Goal: Task Accomplishment & Management: Complete application form

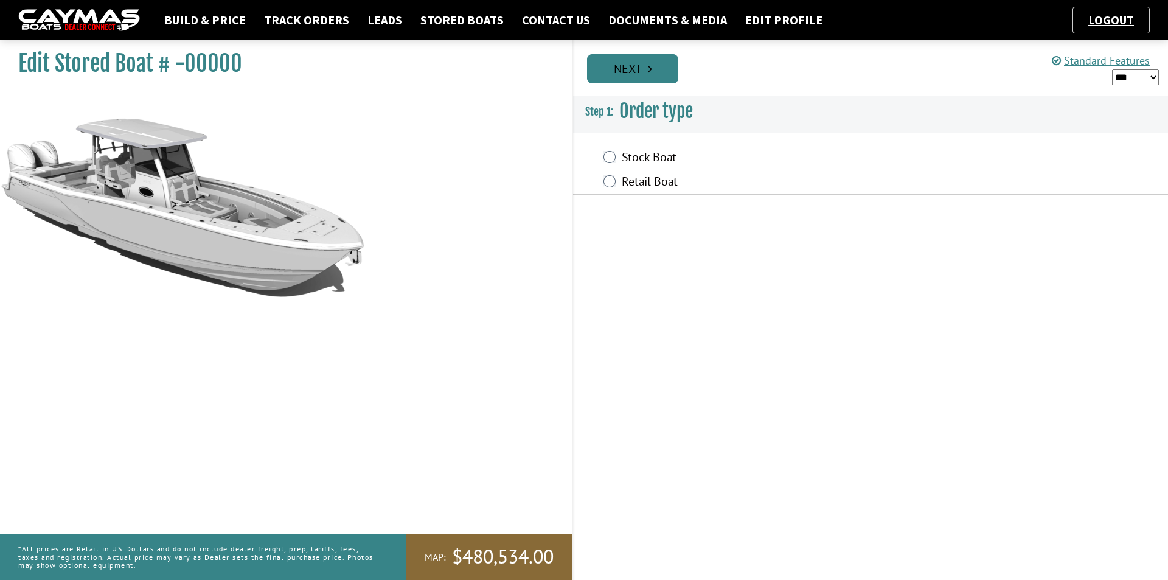
click at [654, 74] on link "Next" at bounding box center [632, 68] width 91 height 29
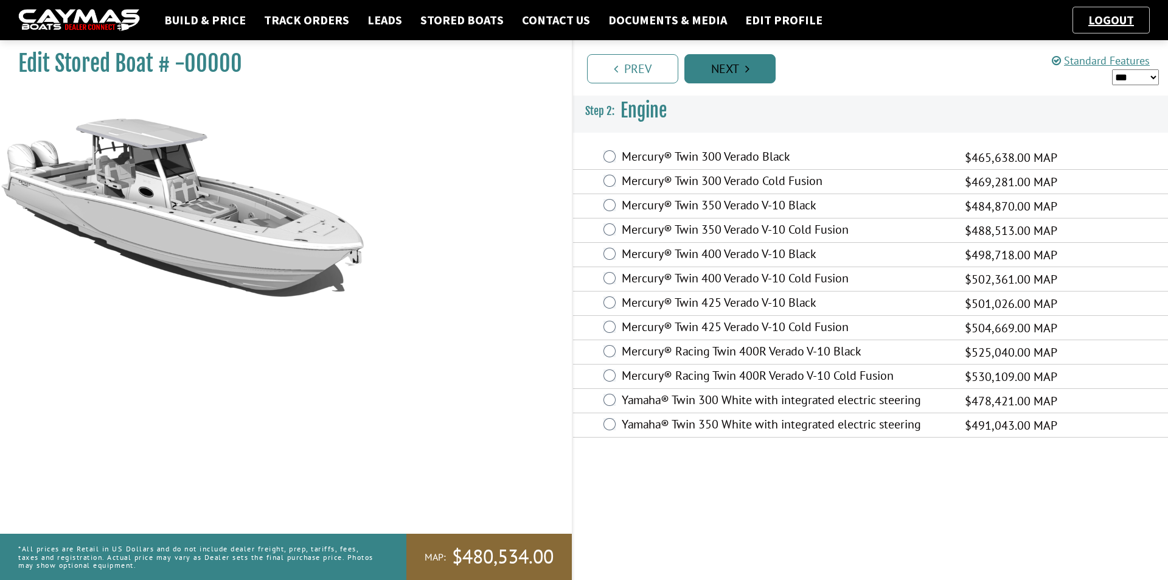
click at [722, 74] on link "Next" at bounding box center [729, 68] width 91 height 29
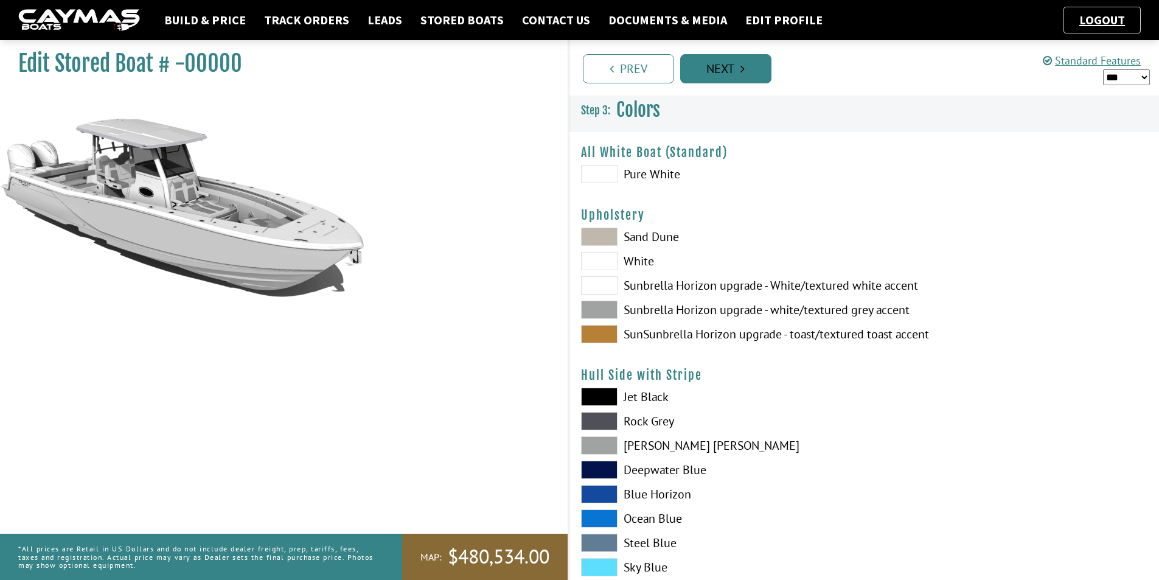
click at [722, 74] on link "Next" at bounding box center [725, 68] width 91 height 29
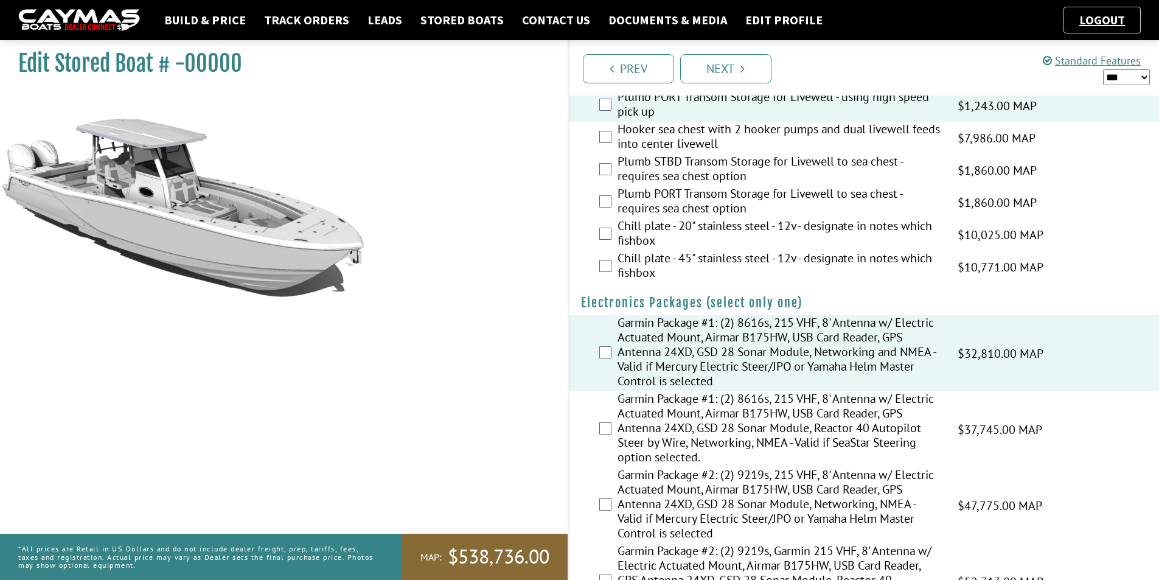
scroll to position [1707, 0]
click at [748, 68] on link "Next" at bounding box center [725, 68] width 91 height 29
click at [715, 69] on link "Next" at bounding box center [725, 68] width 91 height 29
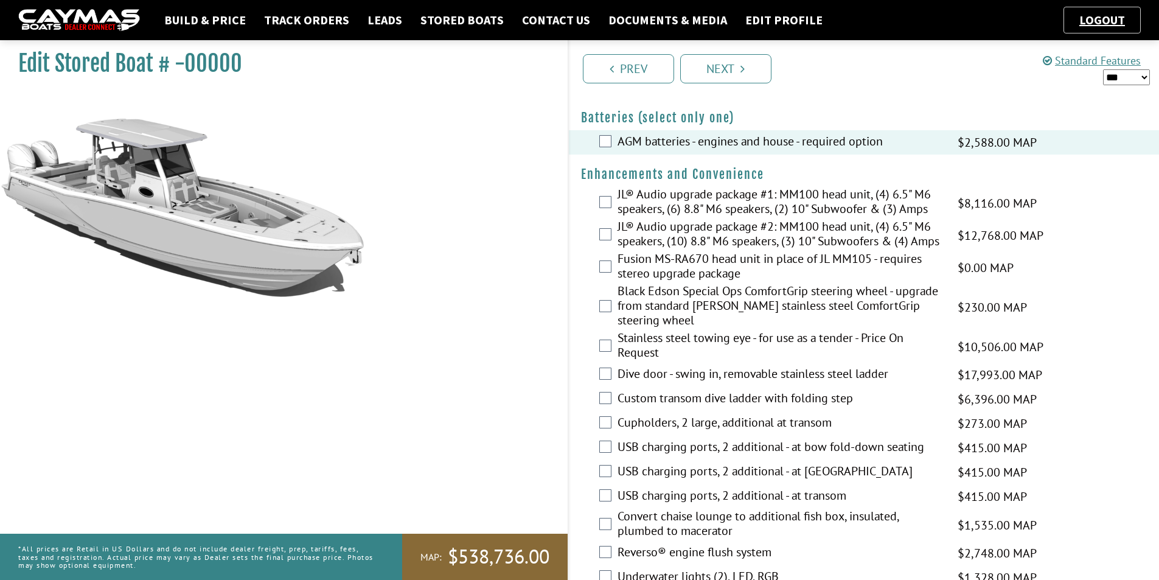
scroll to position [487, 0]
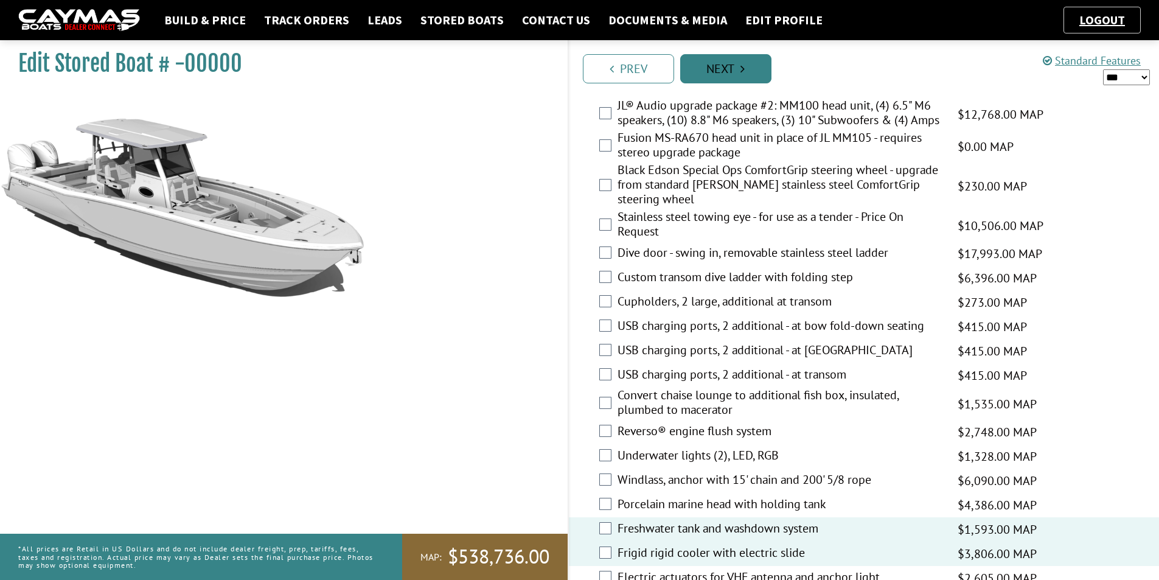
click at [752, 66] on link "Next" at bounding box center [725, 68] width 91 height 29
click at [639, 65] on link "Prev" at bounding box center [628, 68] width 91 height 29
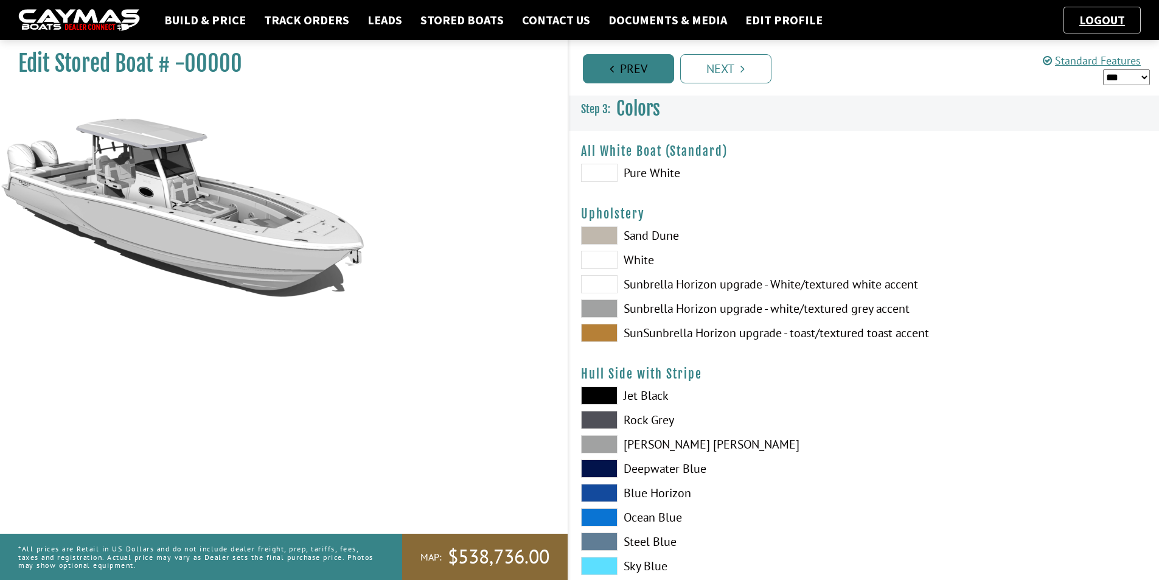
scroll to position [0, 0]
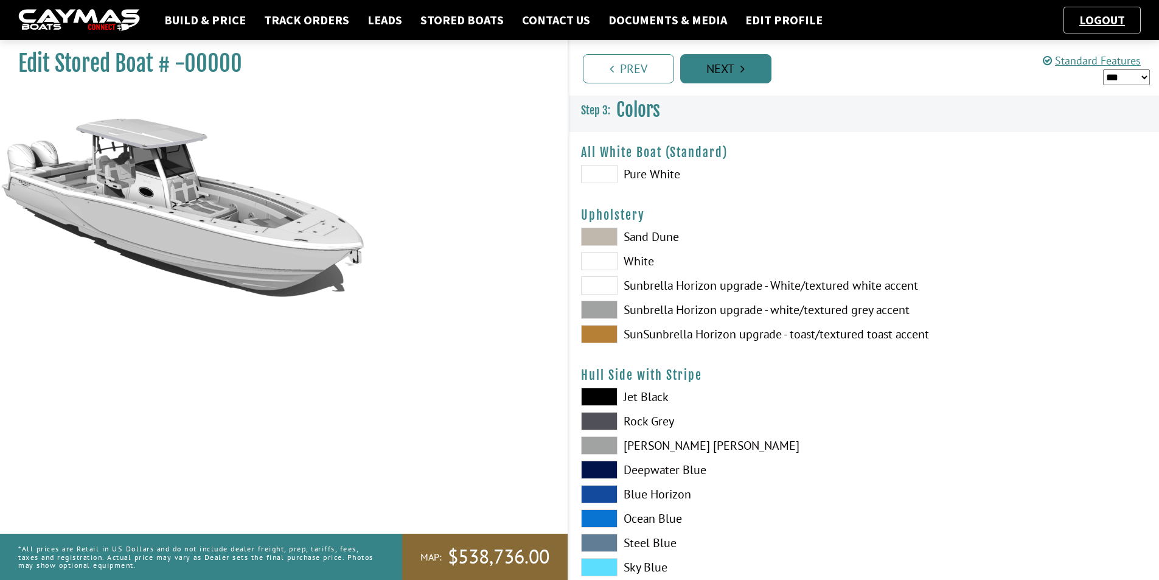
click at [705, 68] on link "Next" at bounding box center [725, 68] width 91 height 29
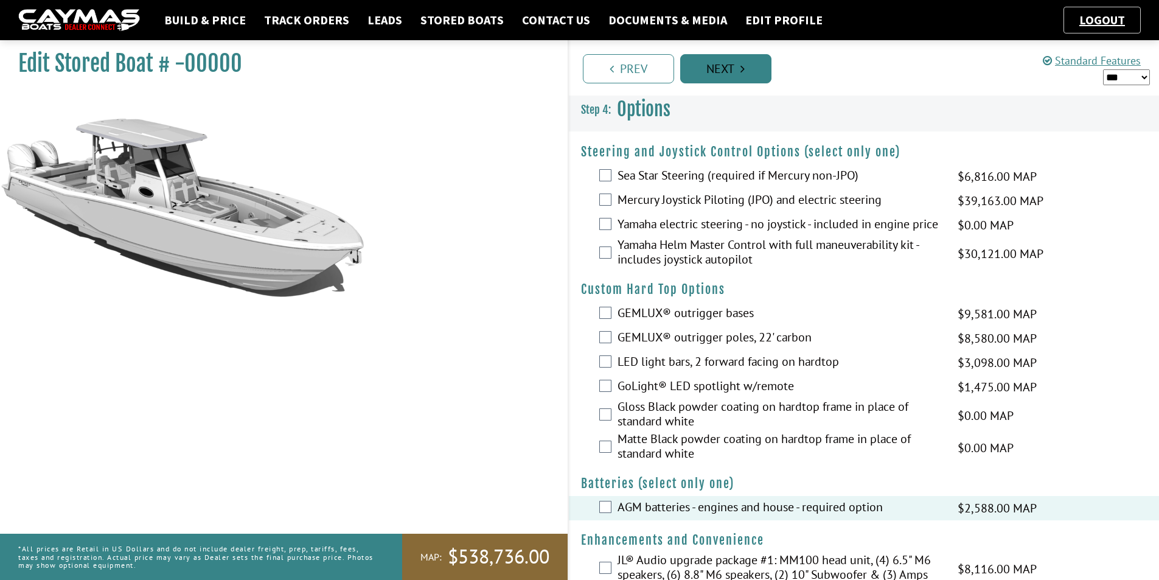
click at [705, 68] on link "Next" at bounding box center [725, 68] width 91 height 29
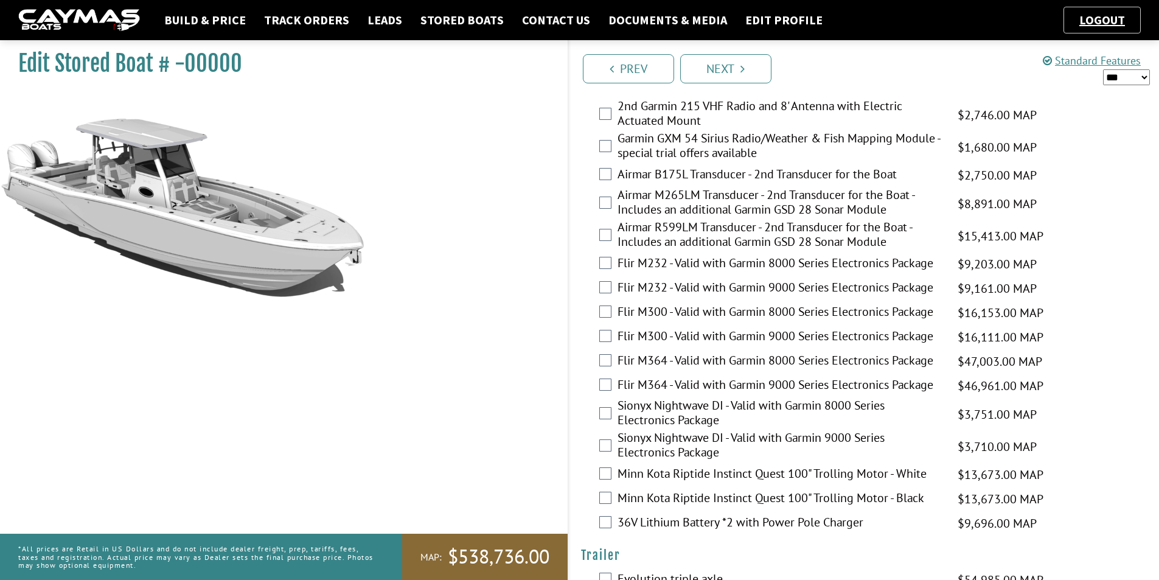
scroll to position [2498, 0]
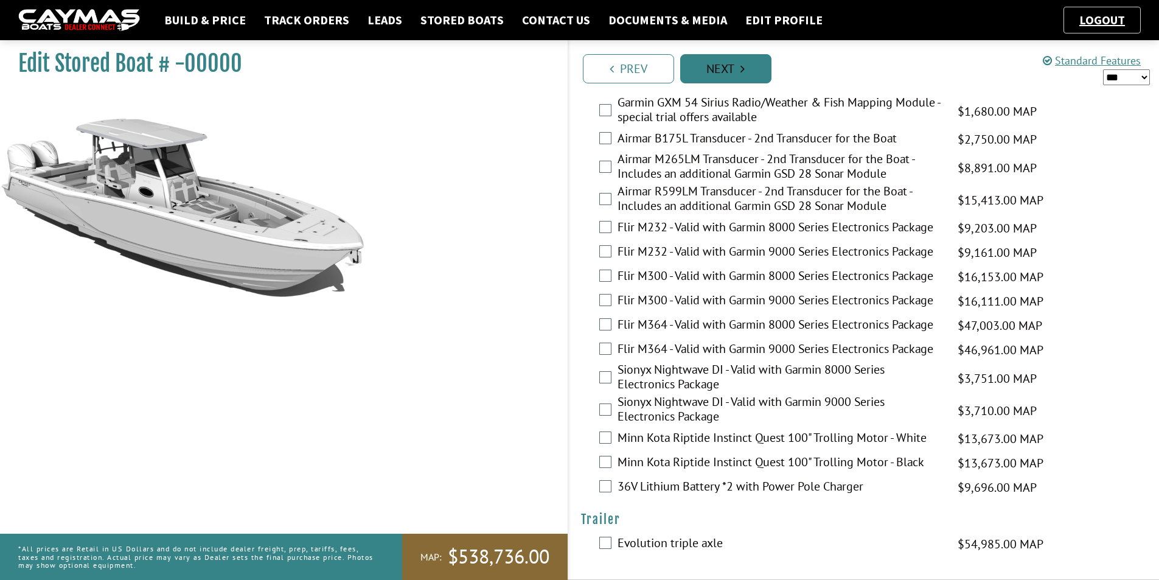
click at [705, 71] on link "Next" at bounding box center [725, 68] width 91 height 29
click at [442, 20] on link "Stored Boats" at bounding box center [462, 20] width 96 height 16
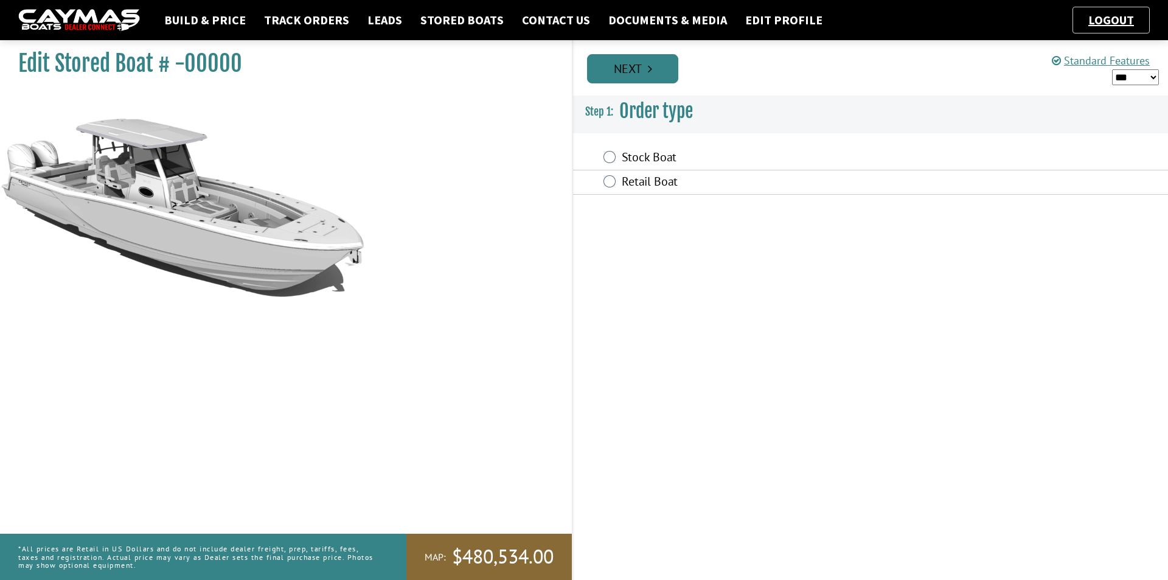
click at [627, 69] on link "Next" at bounding box center [632, 68] width 91 height 29
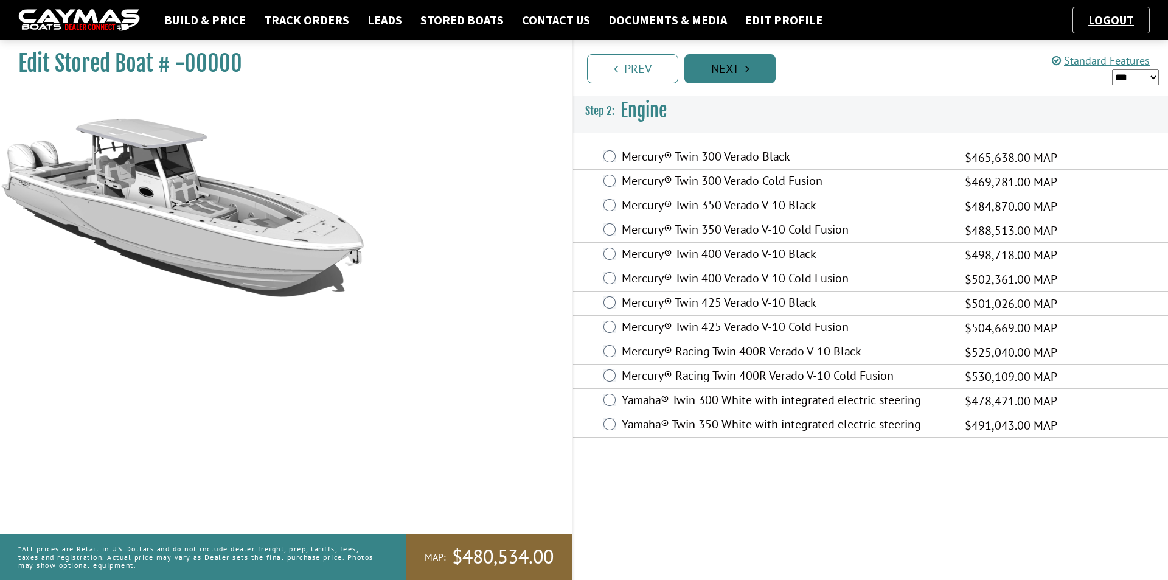
click at [705, 67] on link "Next" at bounding box center [729, 68] width 91 height 29
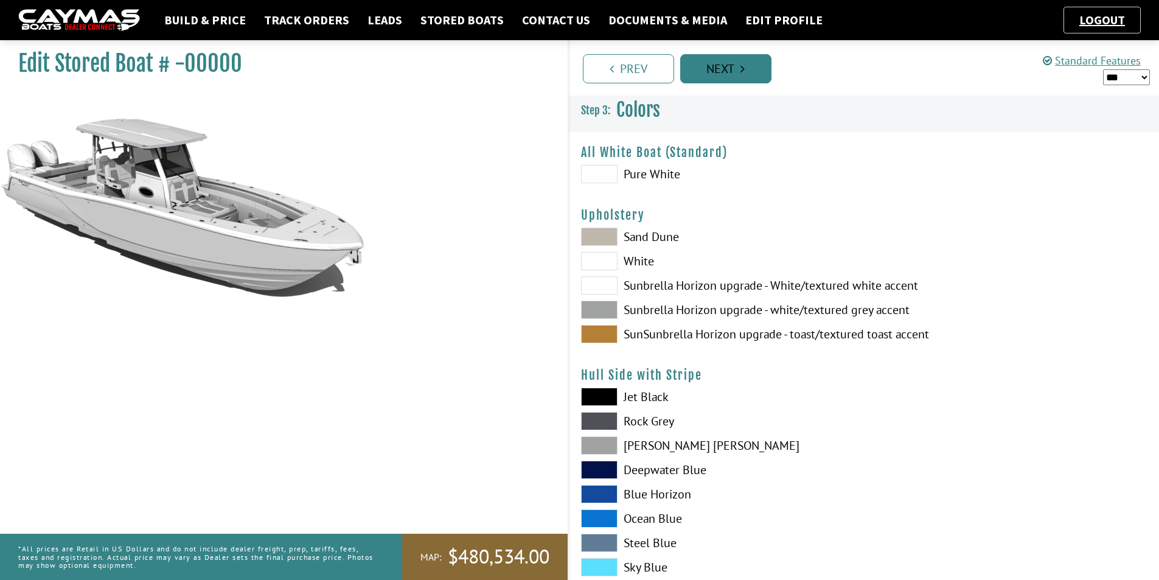
click at [705, 67] on link "Next" at bounding box center [725, 68] width 91 height 29
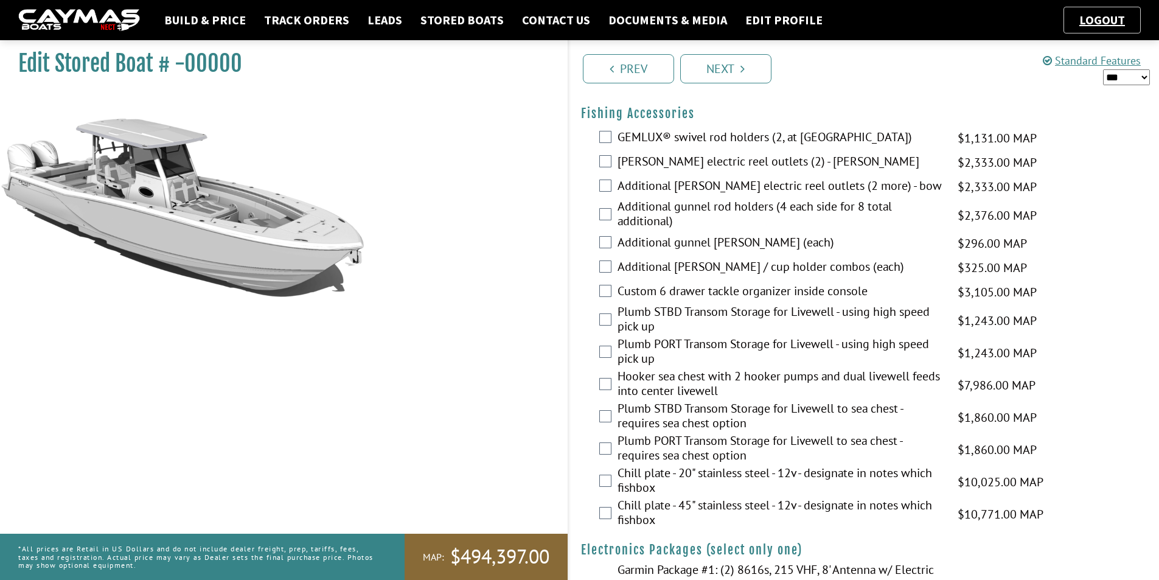
scroll to position [1521, 0]
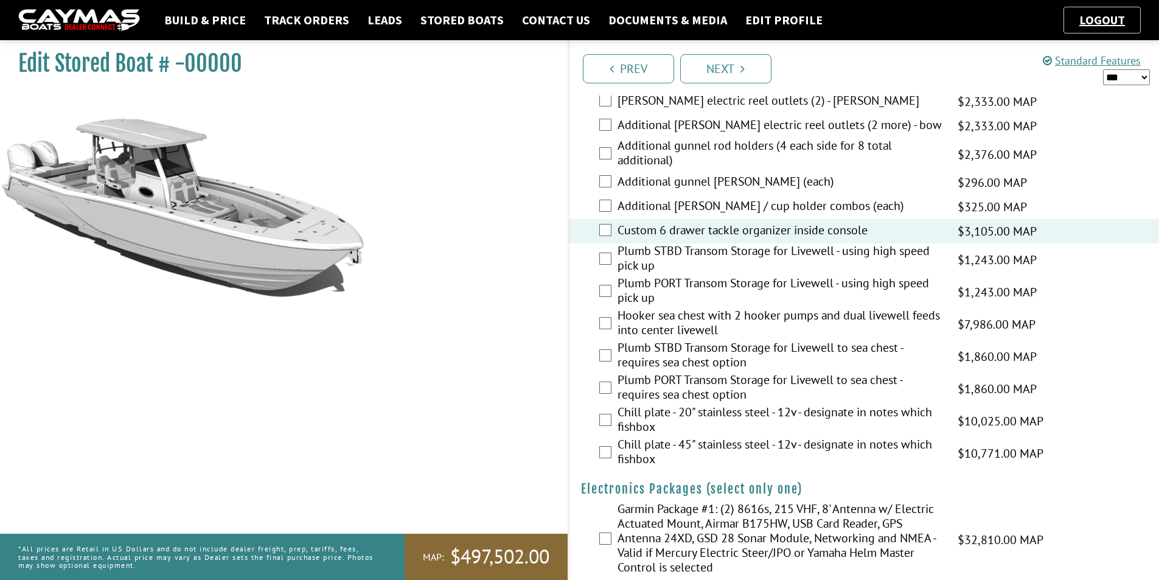
click at [612, 266] on div "Plumb STBD Transom Storage for Livewell - using high speed pick up $1,243.00 MA…" at bounding box center [864, 259] width 591 height 32
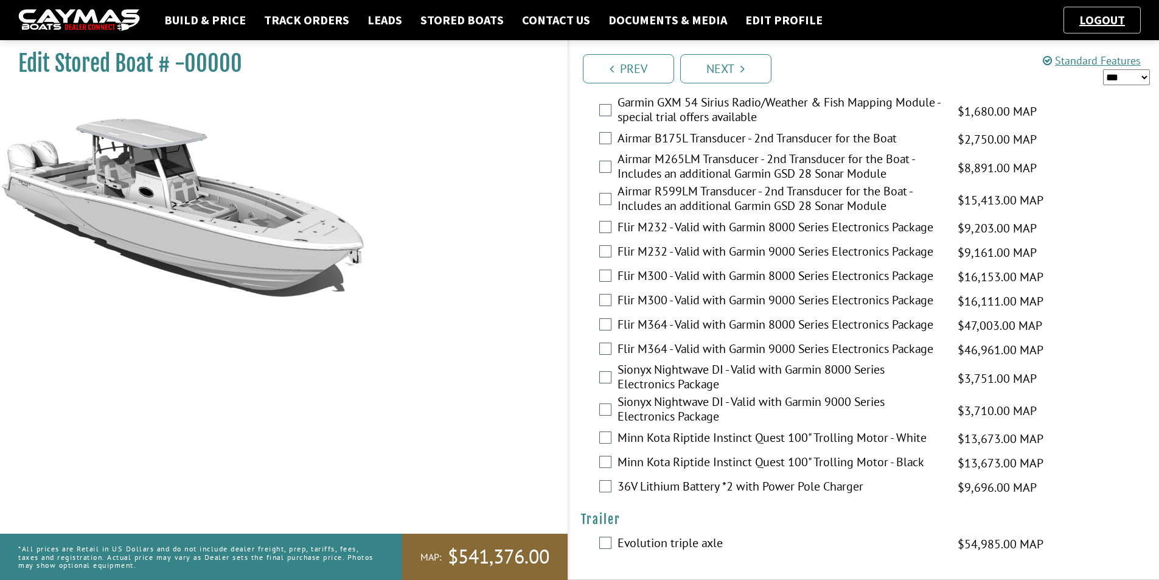
scroll to position [2498, 0]
click at [742, 72] on icon "Pagination" at bounding box center [742, 69] width 4 height 12
click at [1141, 77] on select "*** ****** ******" at bounding box center [1126, 77] width 47 height 16
select select "*"
click at [1103, 69] on select "*** ****** ******" at bounding box center [1126, 77] width 47 height 16
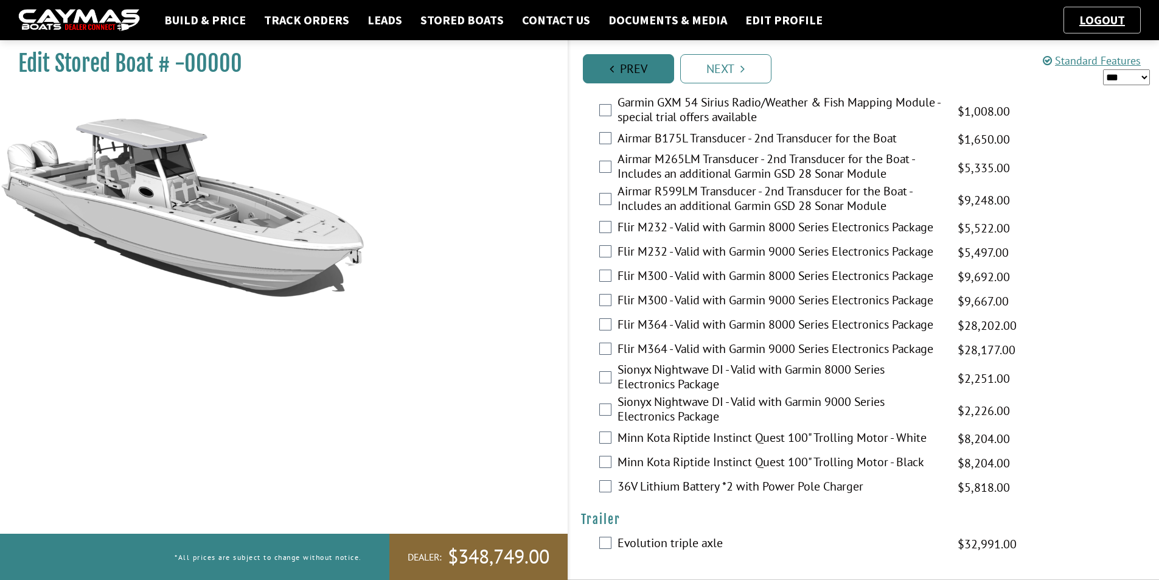
click at [633, 68] on link "Prev" at bounding box center [628, 68] width 91 height 29
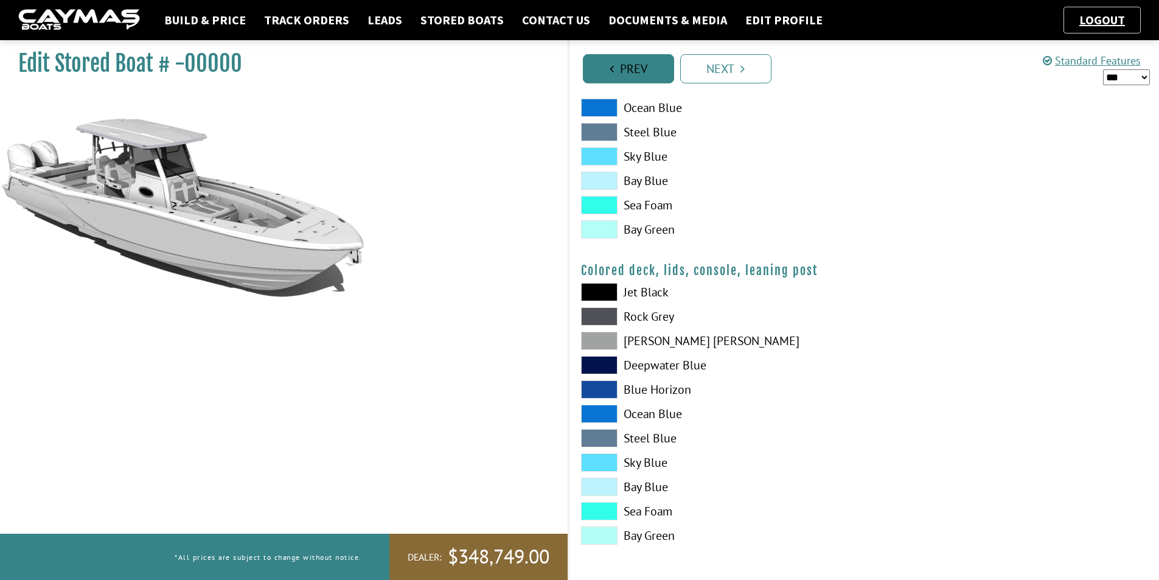
click at [633, 68] on link "Prev" at bounding box center [628, 68] width 91 height 29
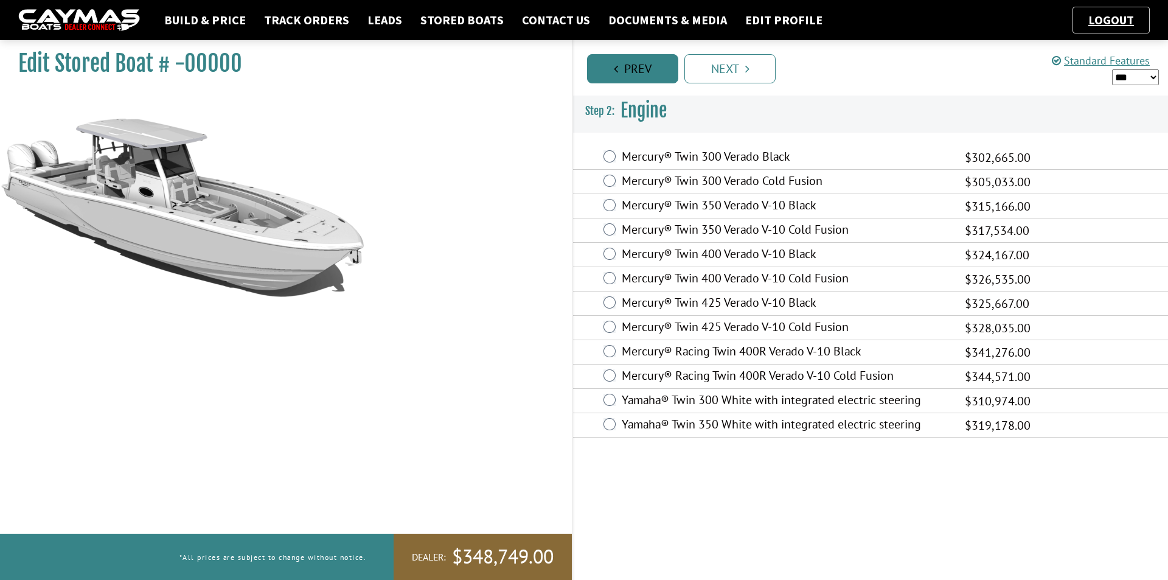
click at [633, 68] on link "Prev" at bounding box center [632, 68] width 91 height 29
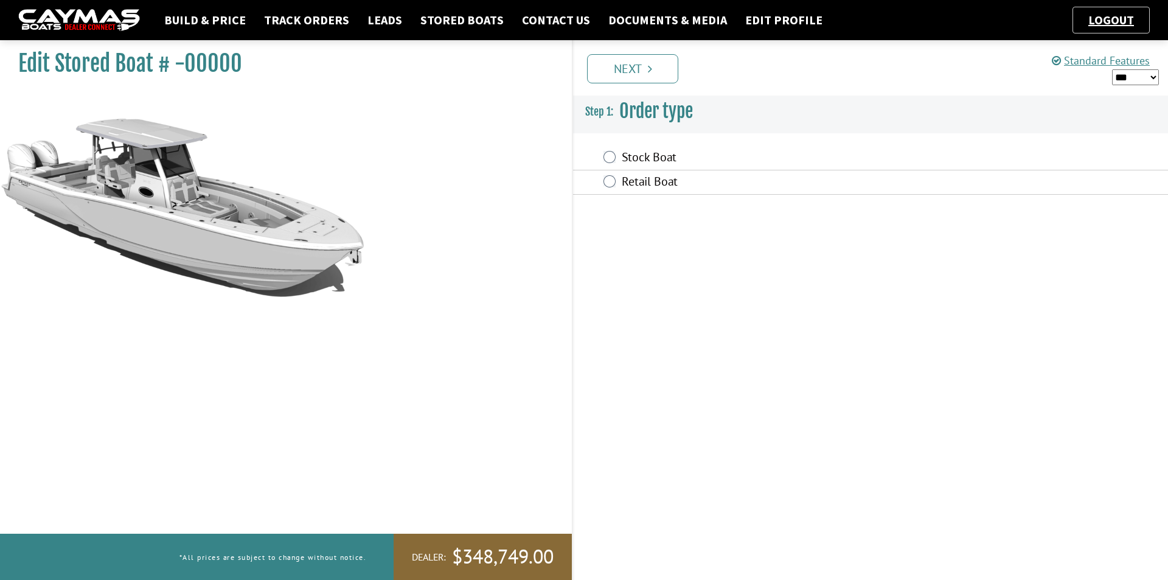
click at [633, 68] on link "Next" at bounding box center [632, 68] width 91 height 29
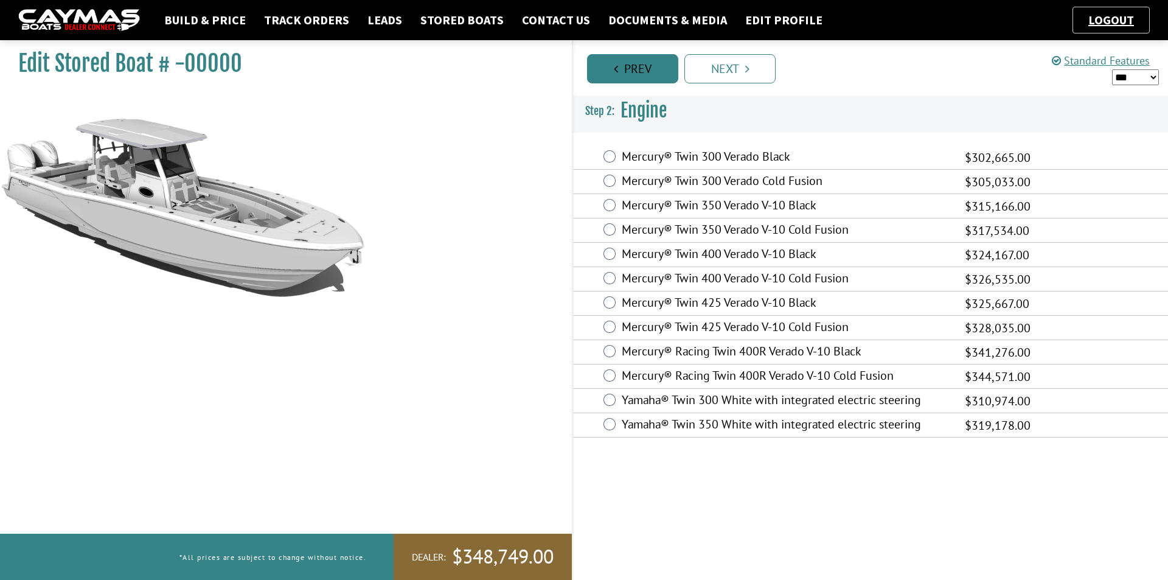
click at [633, 68] on link "Prev" at bounding box center [632, 68] width 91 height 29
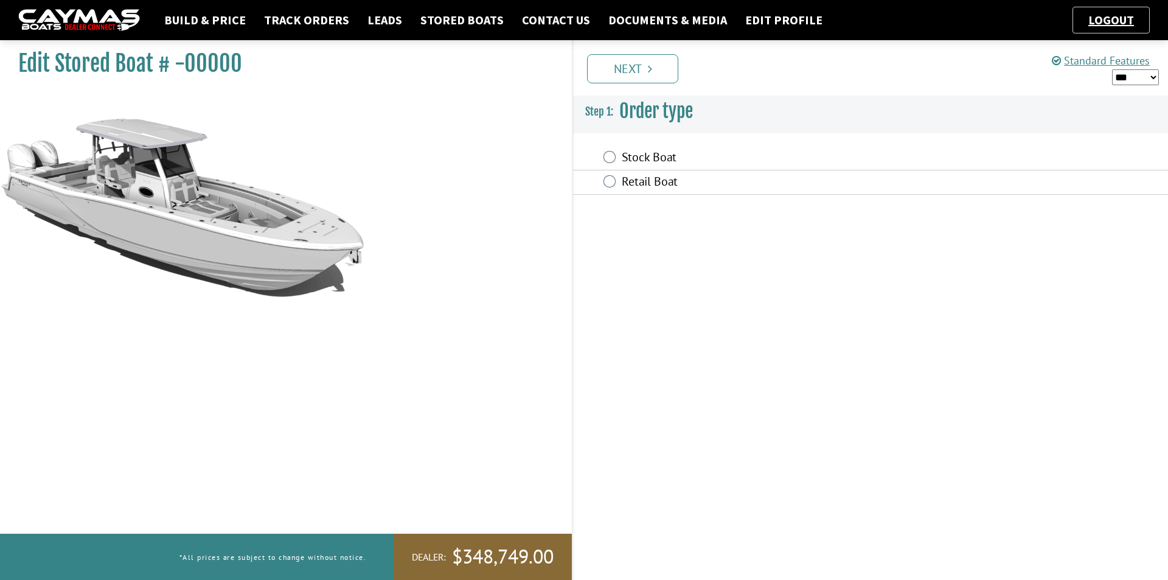
click at [55, 69] on h1 "Edit Stored Boat # -00000" at bounding box center [279, 63] width 523 height 27
click at [658, 74] on link "Next" at bounding box center [632, 68] width 91 height 29
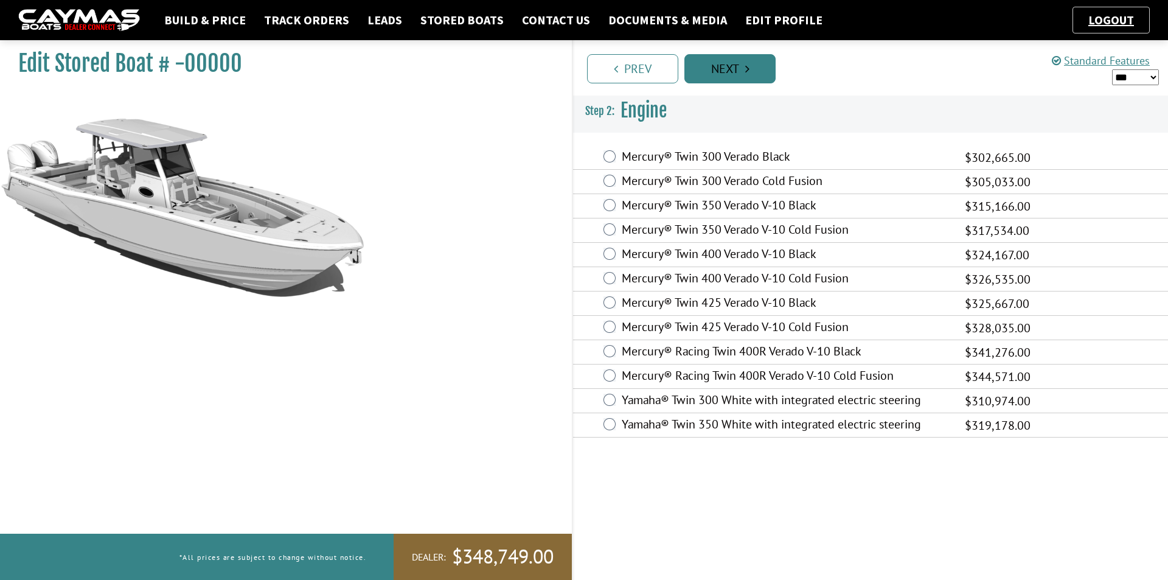
click at [658, 74] on link "Prev" at bounding box center [632, 68] width 91 height 29
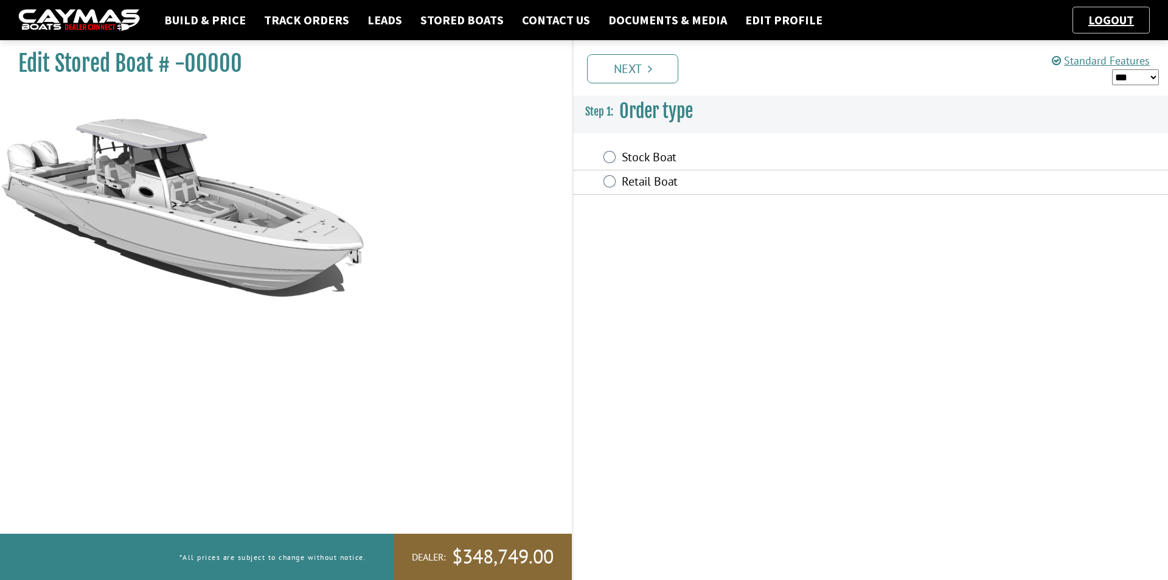
click at [658, 75] on link "Next" at bounding box center [632, 68] width 91 height 29
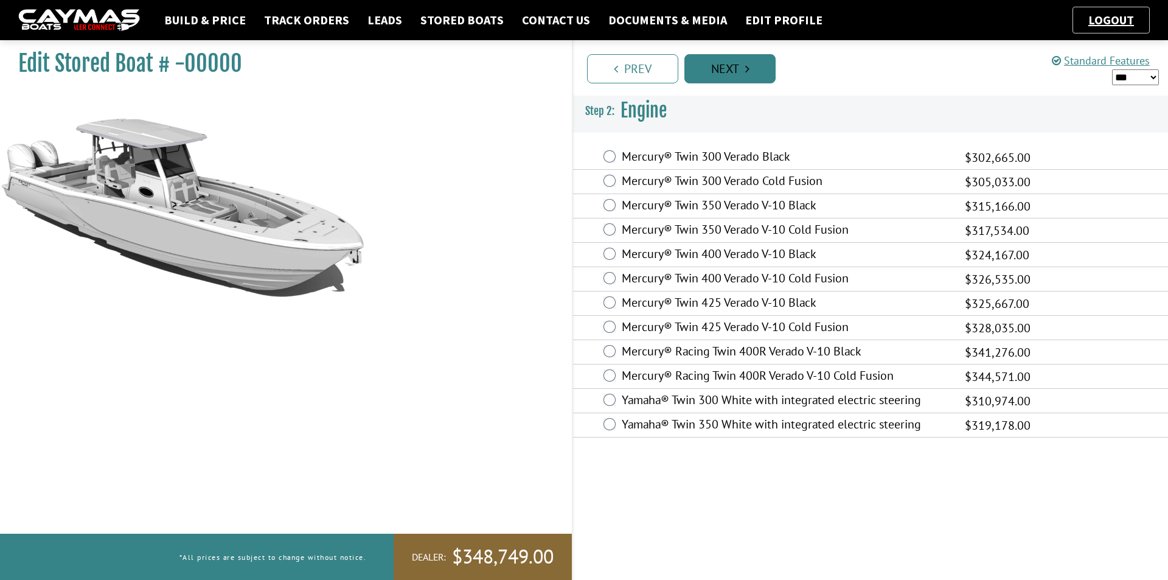
click at [700, 67] on link "Next" at bounding box center [729, 68] width 91 height 29
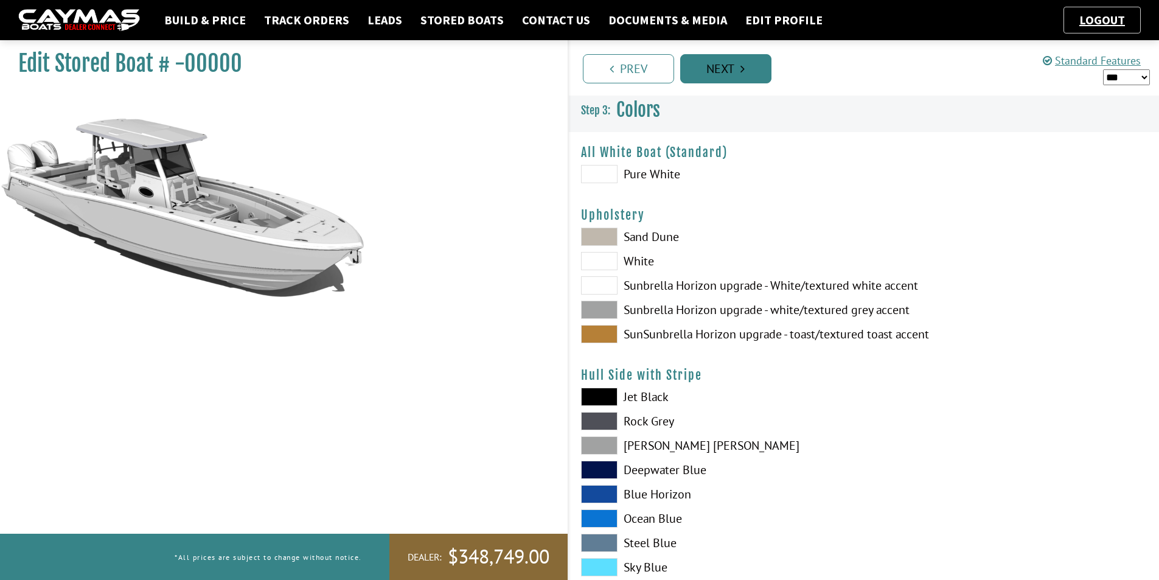
click at [700, 67] on link "Next" at bounding box center [725, 68] width 91 height 29
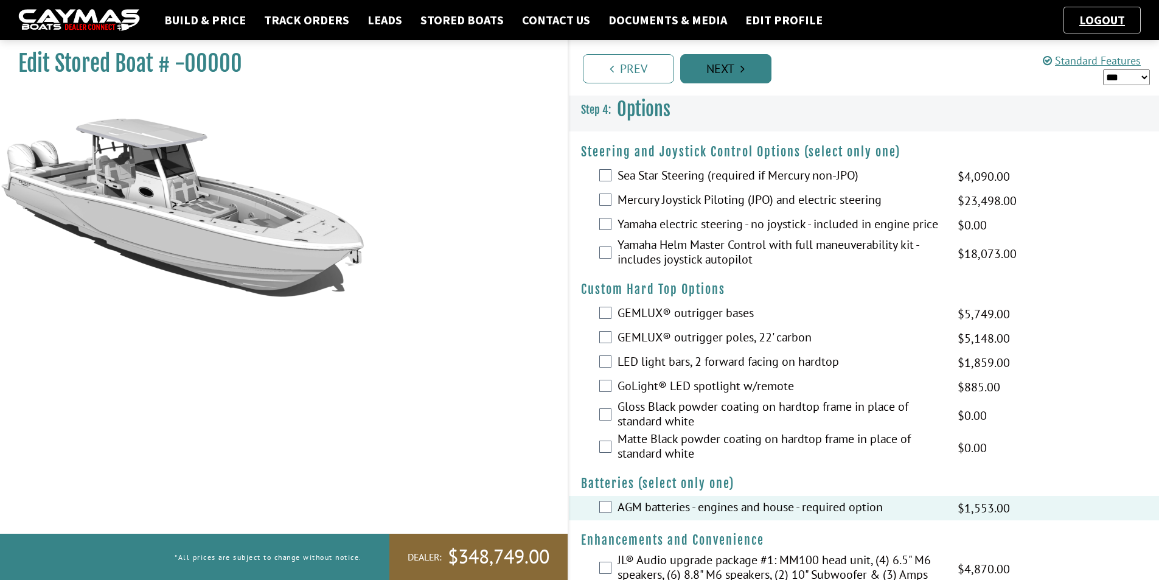
click at [700, 68] on link "Next" at bounding box center [725, 68] width 91 height 29
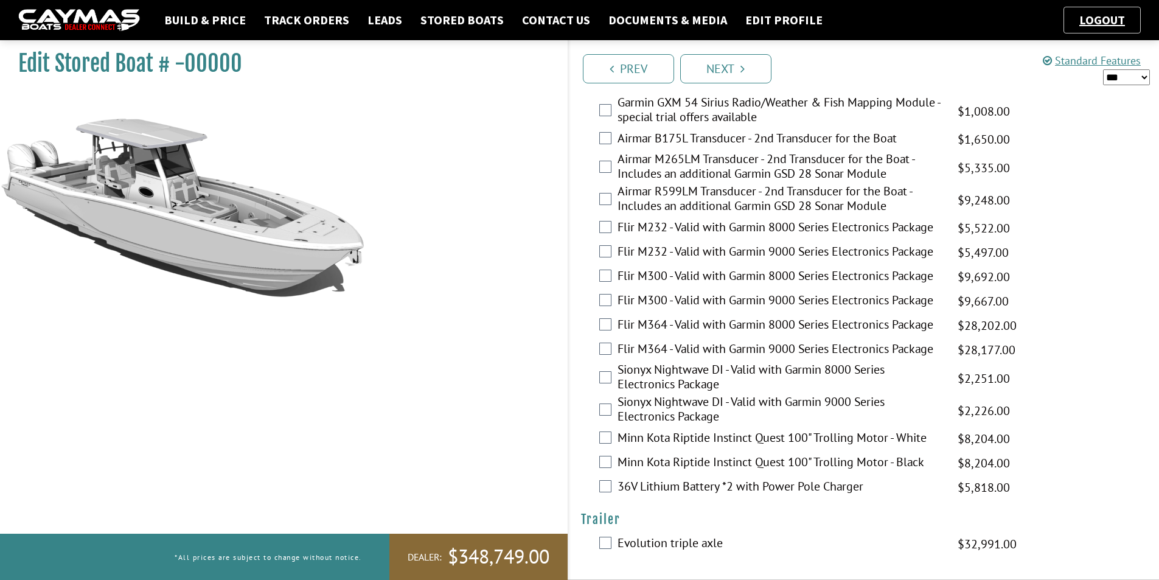
scroll to position [2498, 0]
click at [449, 21] on link "Stored Boats" at bounding box center [462, 20] width 96 height 16
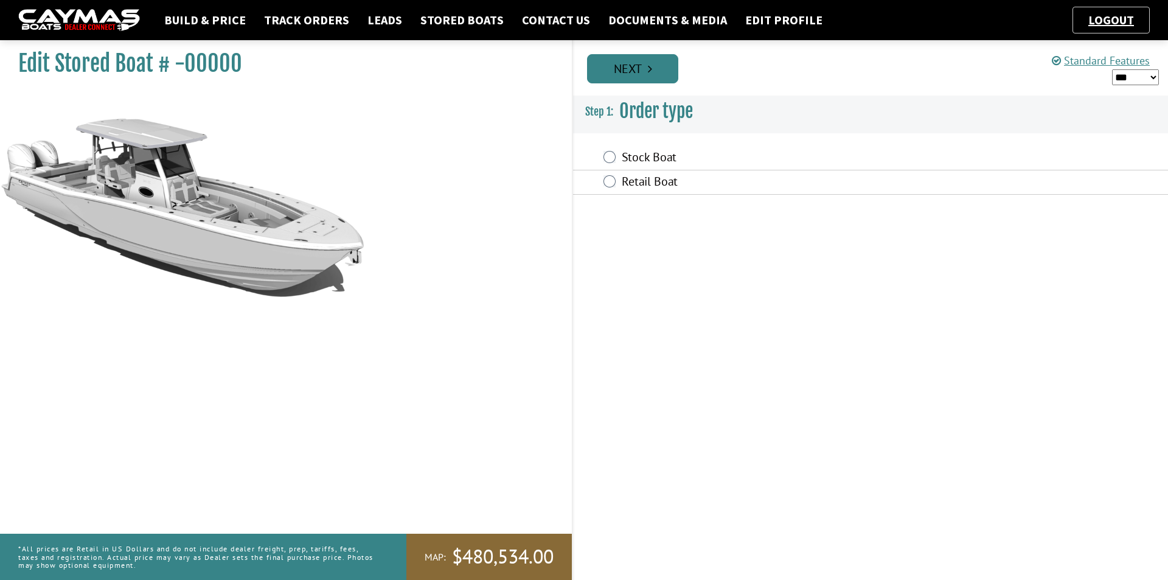
click at [630, 72] on link "Next" at bounding box center [632, 68] width 91 height 29
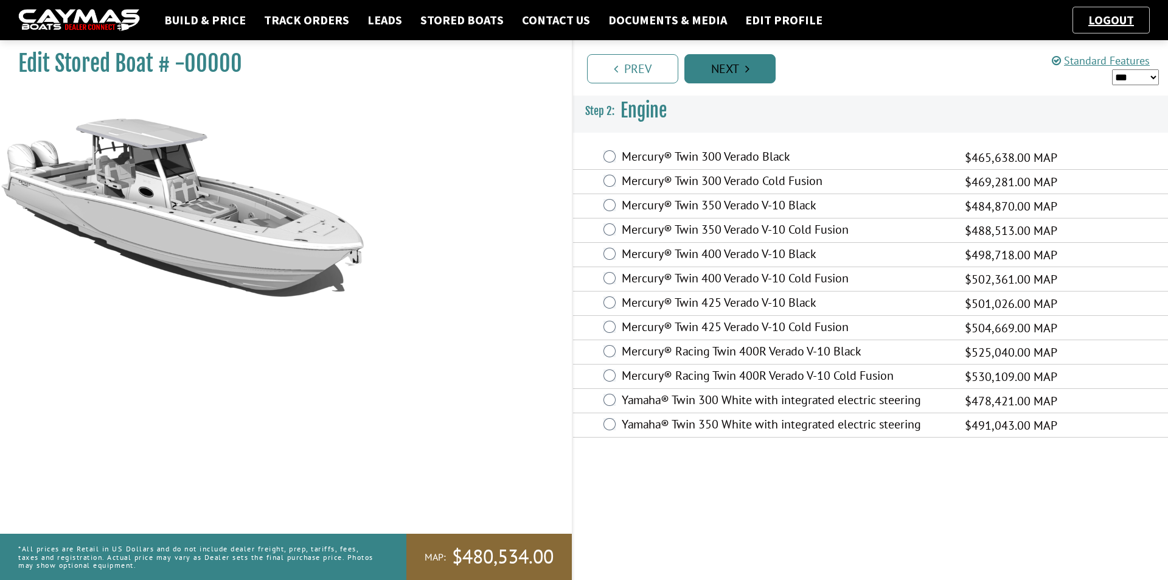
click at [710, 69] on link "Next" at bounding box center [729, 68] width 91 height 29
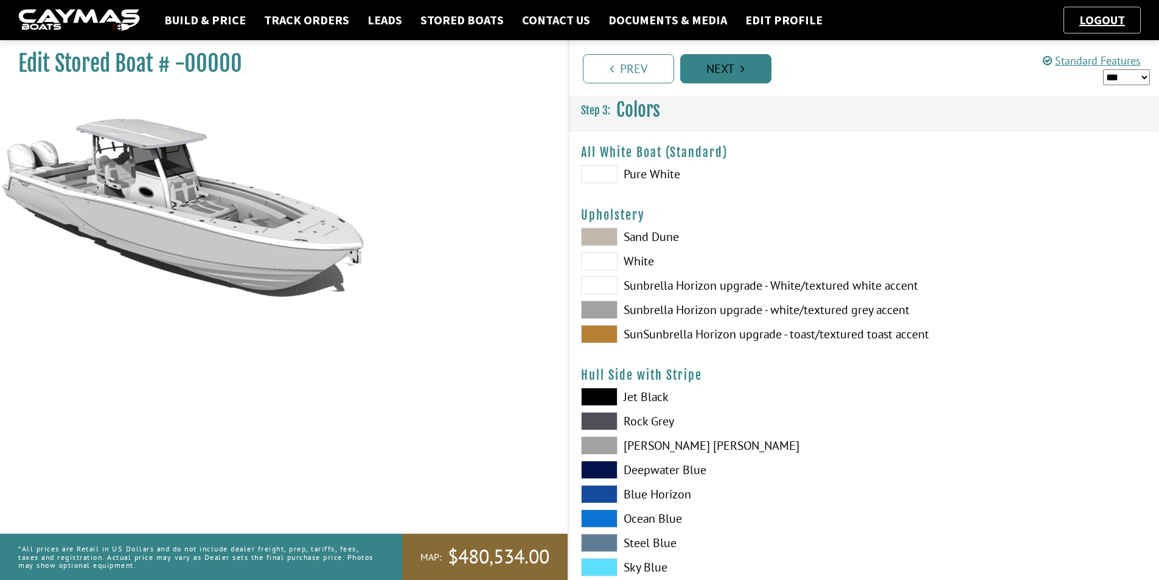
click at [710, 69] on link "Next" at bounding box center [725, 68] width 91 height 29
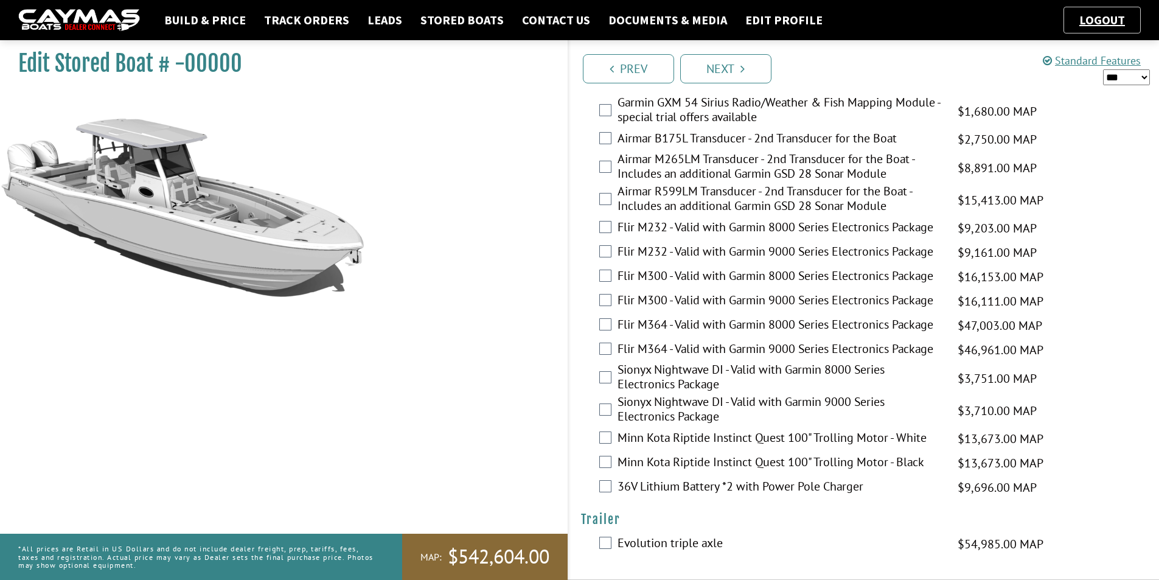
scroll to position [2498, 0]
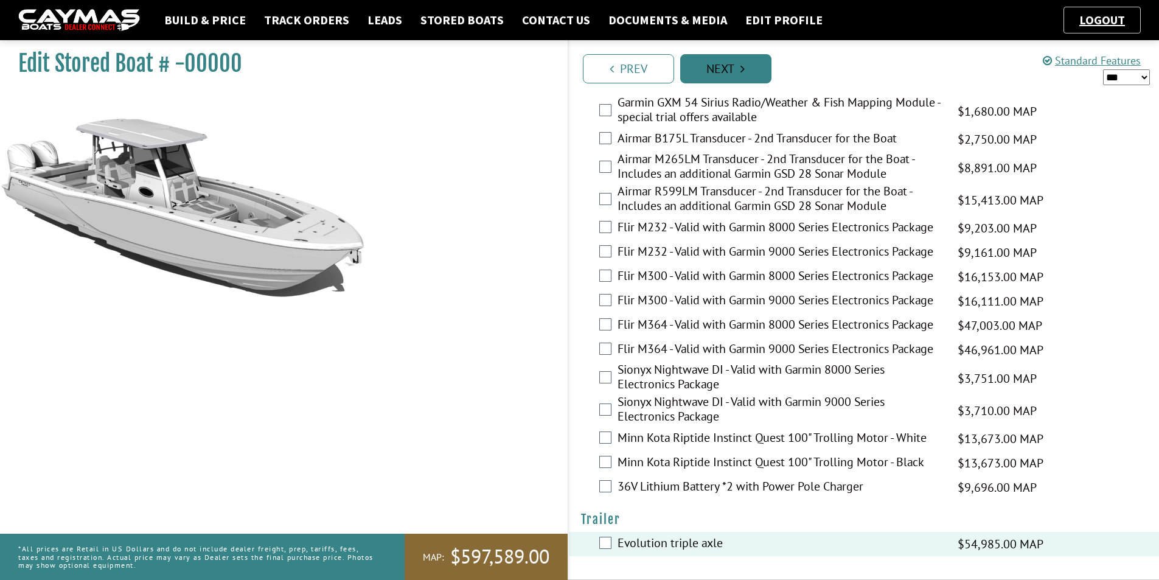
click at [719, 69] on link "Next" at bounding box center [725, 68] width 91 height 29
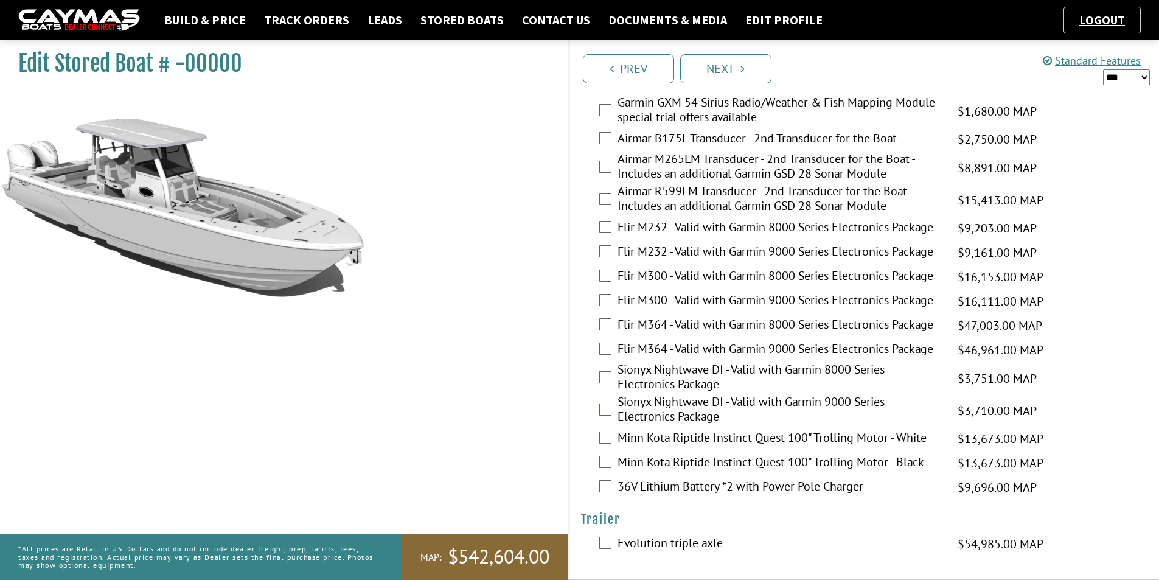
click at [74, 63] on h1 "Edit Stored Boat # -00000" at bounding box center [277, 63] width 519 height 27
click at [324, 88] on div "Edit Stored Boat # -00000" at bounding box center [277, 64] width 555 height 58
click at [467, 555] on span "$542,604.00" at bounding box center [499, 557] width 102 height 26
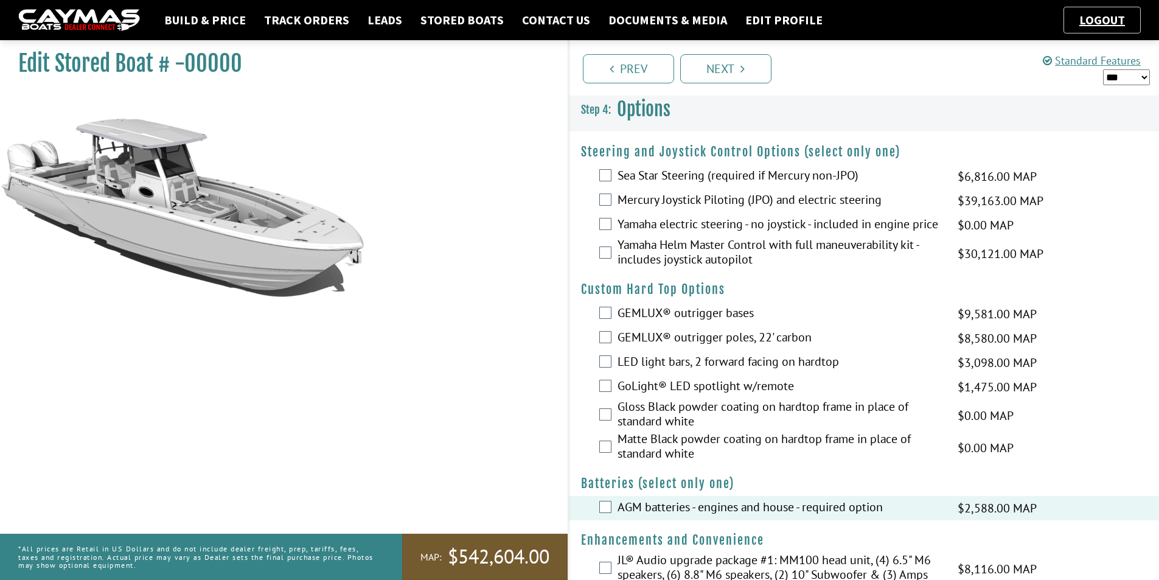
click at [488, 556] on span "$542,604.00" at bounding box center [499, 557] width 102 height 26
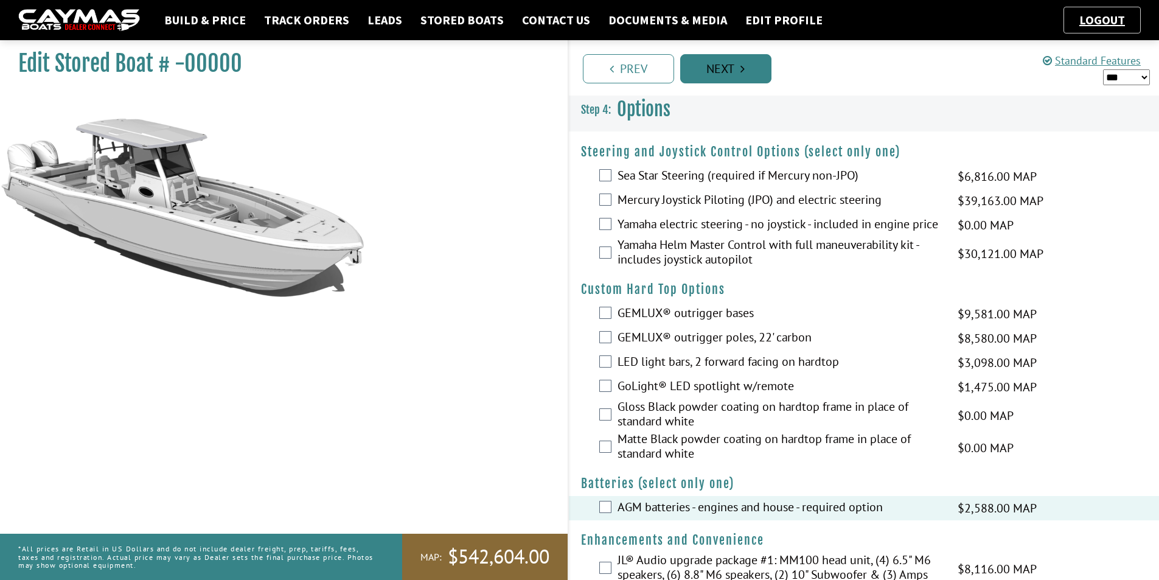
click at [738, 69] on link "Next" at bounding box center [725, 68] width 91 height 29
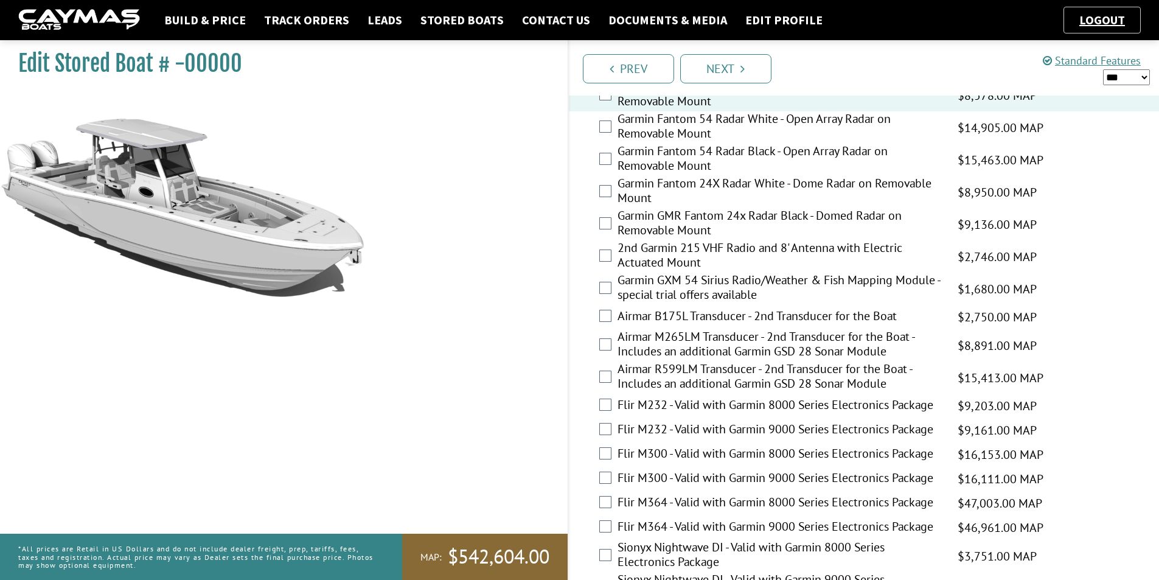
scroll to position [2498, 0]
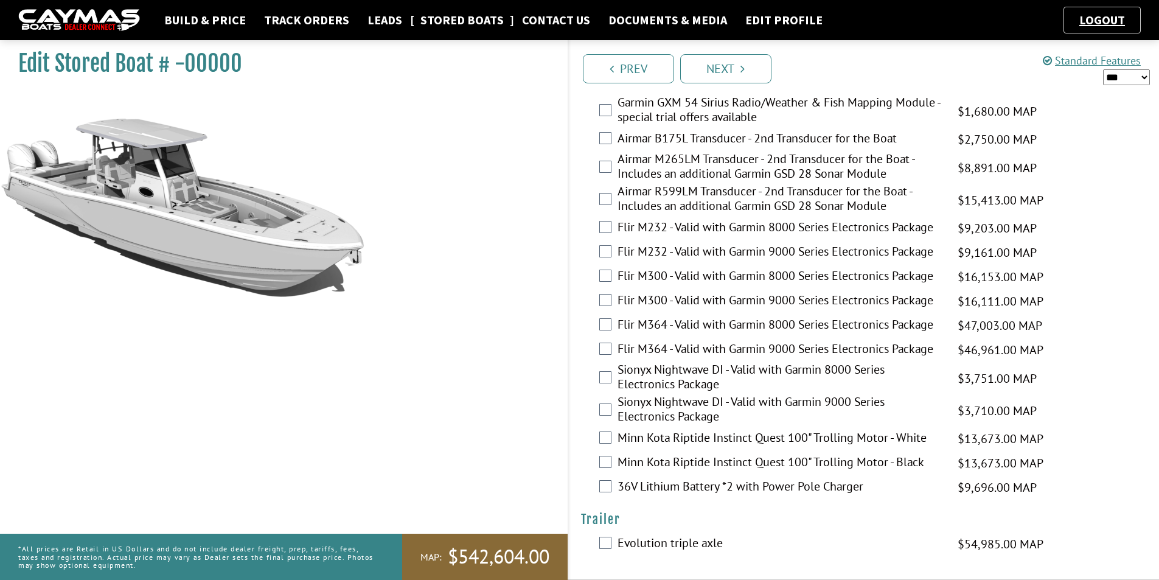
click at [440, 19] on link "Stored Boats" at bounding box center [462, 20] width 96 height 16
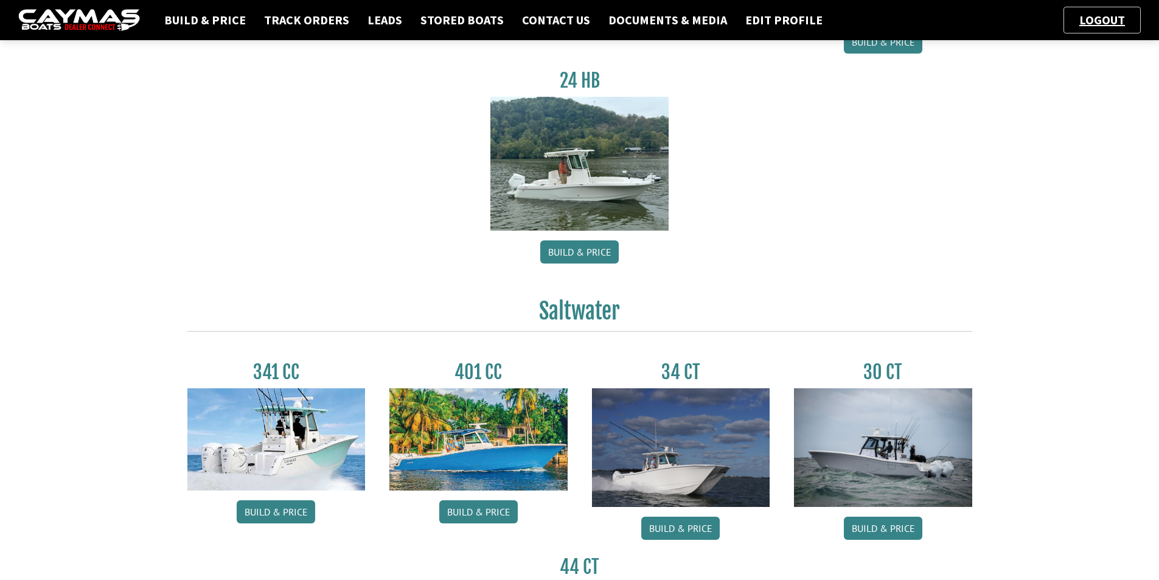
scroll to position [304, 0]
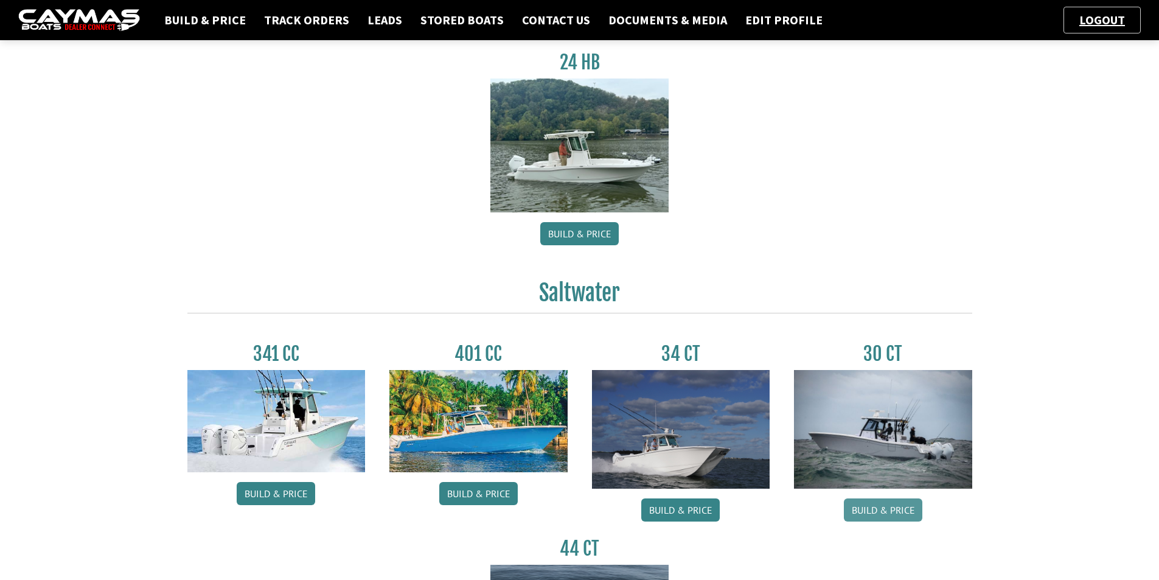
click at [888, 512] on link "Build & Price" at bounding box center [883, 509] width 78 height 23
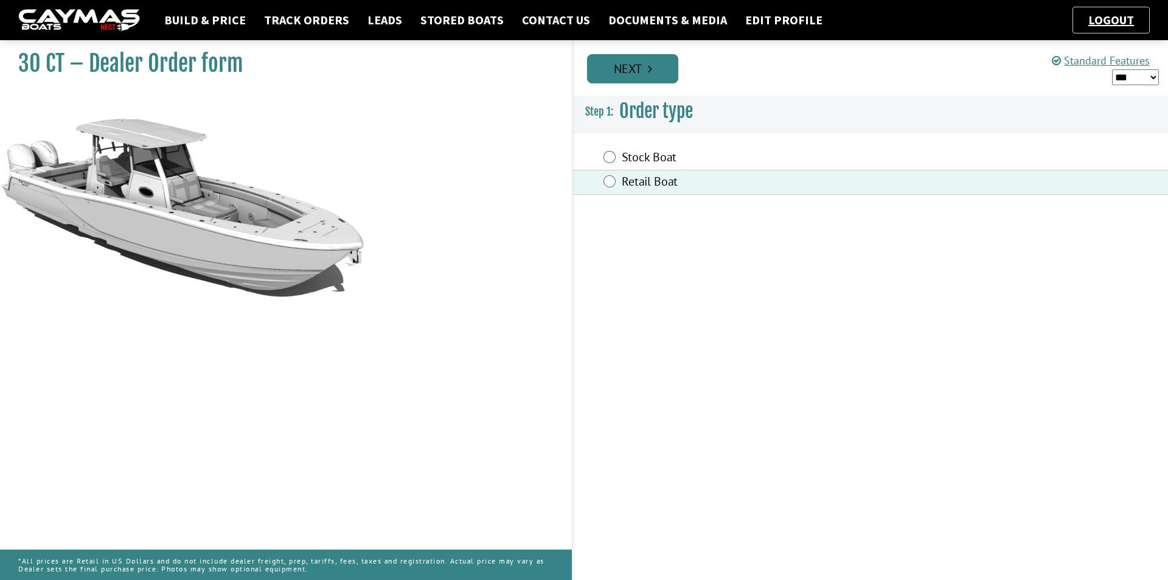
click at [621, 71] on link "Next" at bounding box center [632, 68] width 91 height 29
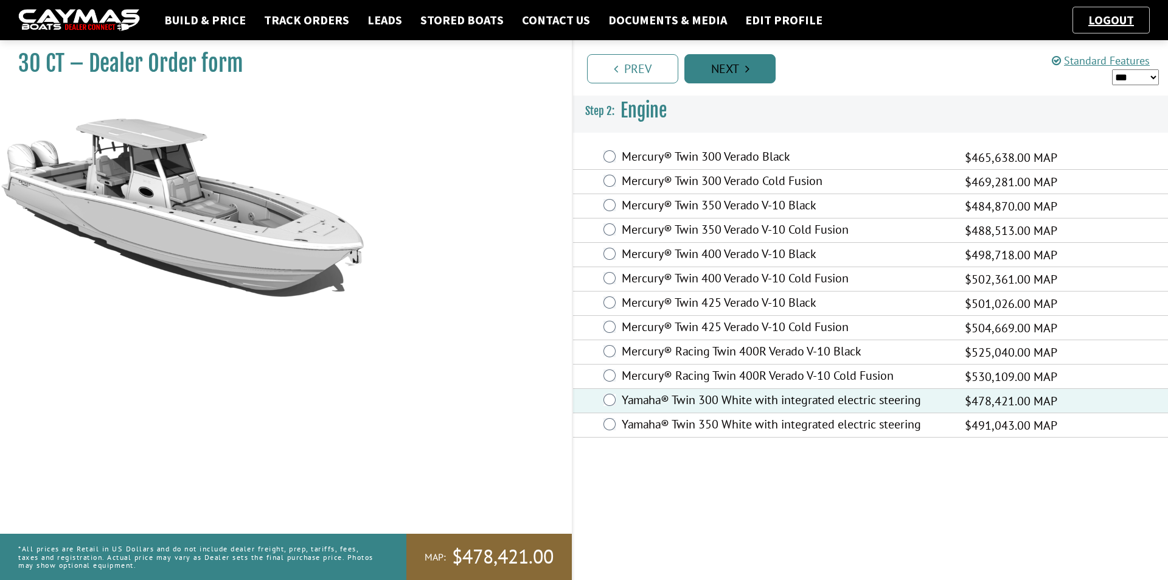
click at [722, 72] on link "Next" at bounding box center [729, 68] width 91 height 29
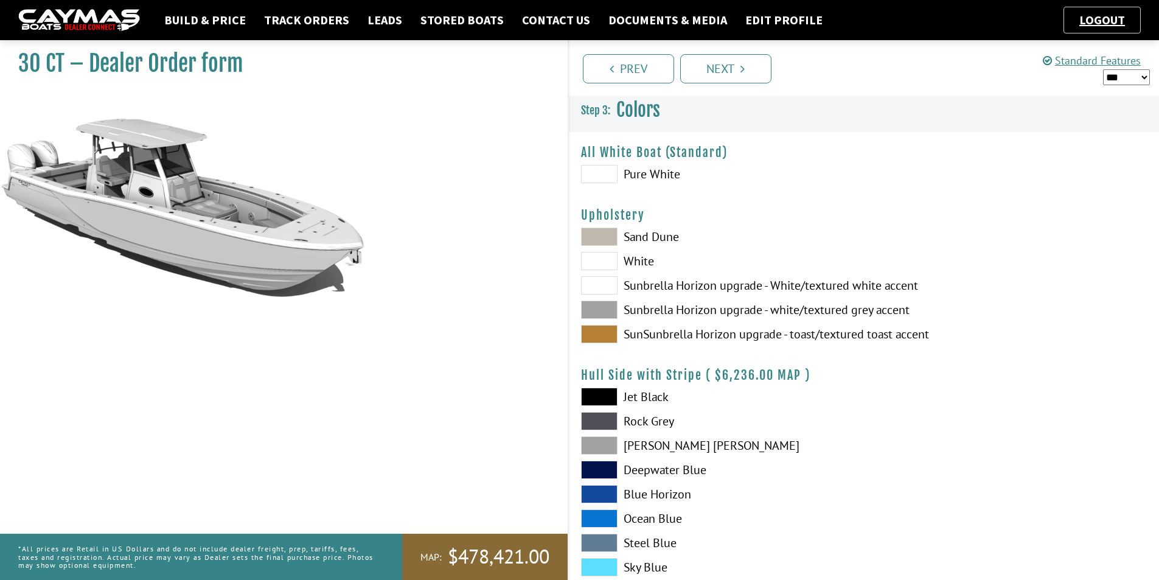
click at [595, 173] on span at bounding box center [599, 174] width 37 height 18
click at [592, 310] on span at bounding box center [599, 310] width 37 height 18
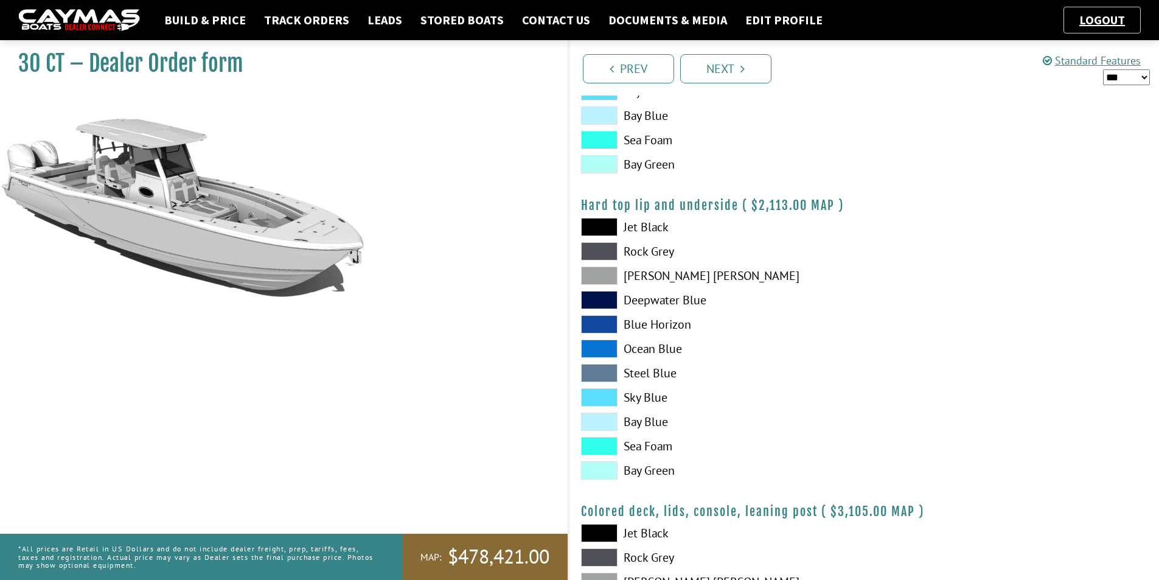
scroll to position [1095, 0]
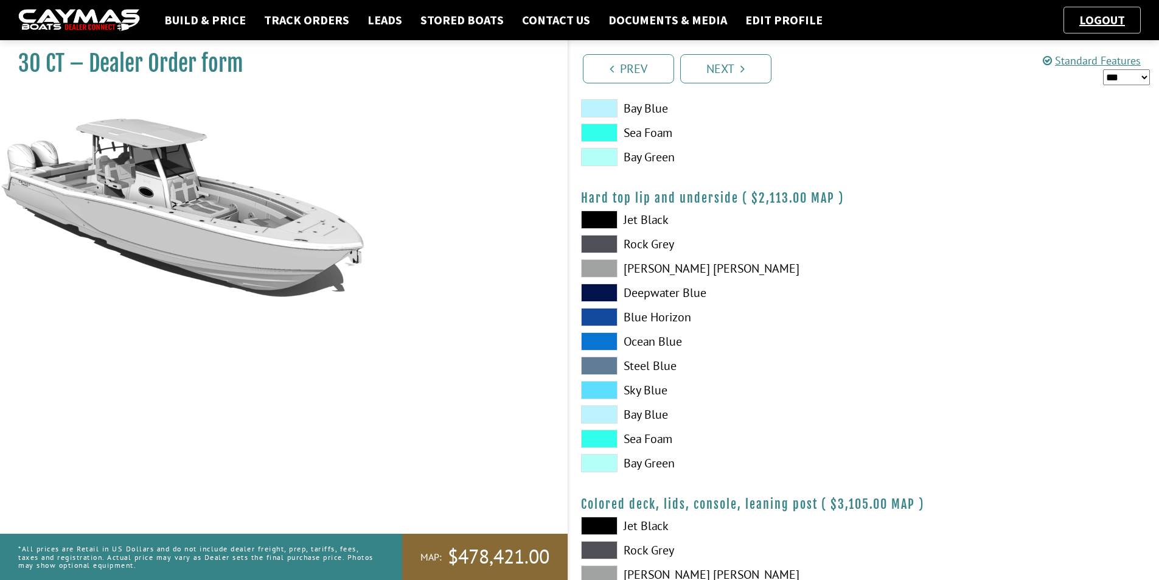
click at [602, 266] on span at bounding box center [599, 268] width 37 height 18
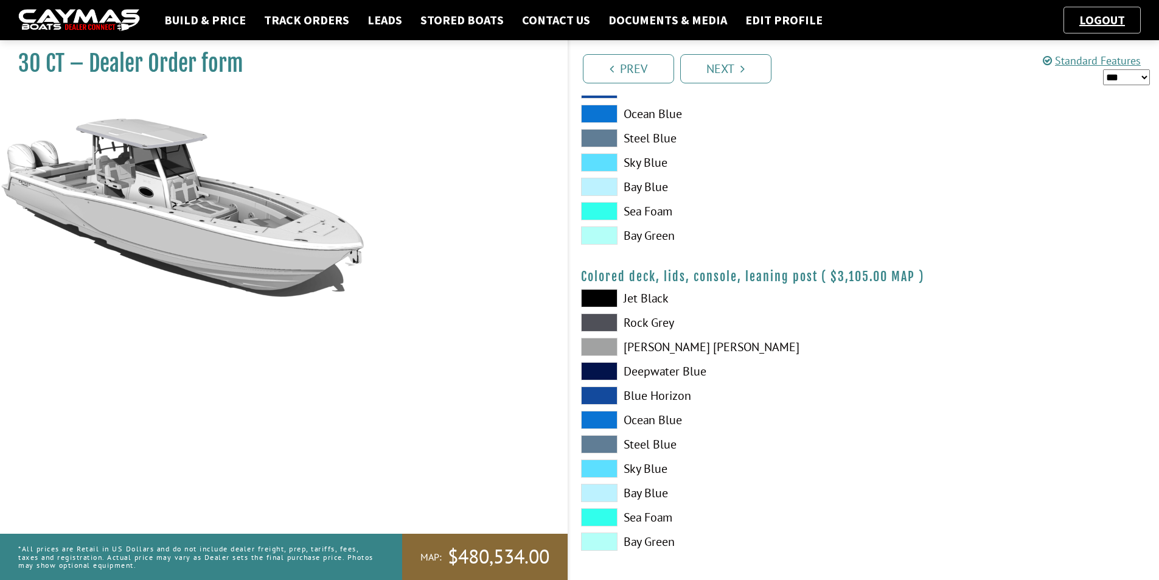
scroll to position [1329, 0]
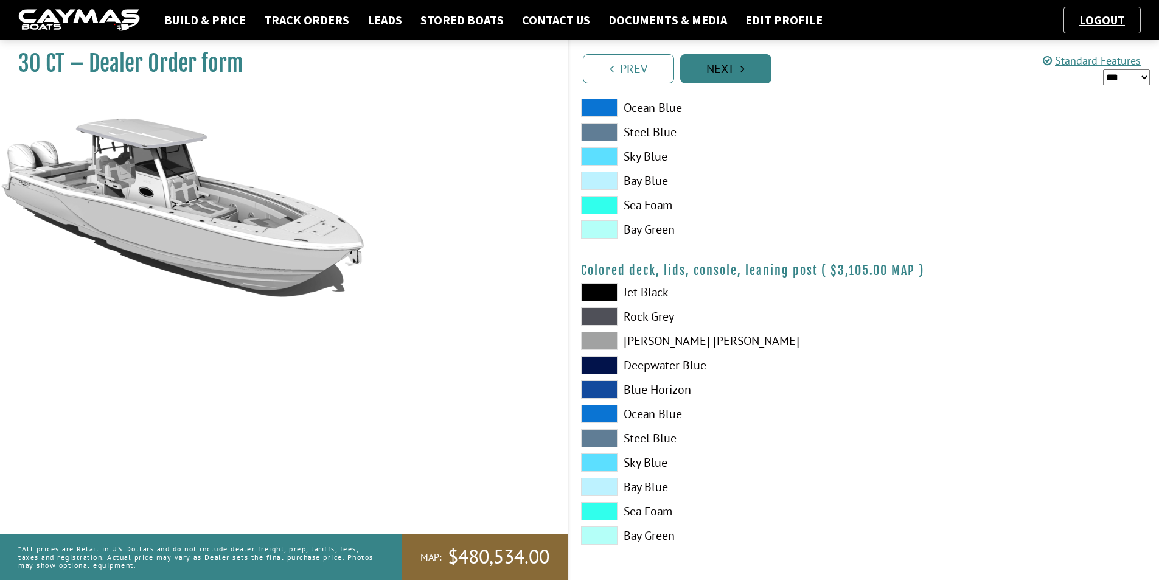
click at [750, 73] on link "Next" at bounding box center [725, 68] width 91 height 29
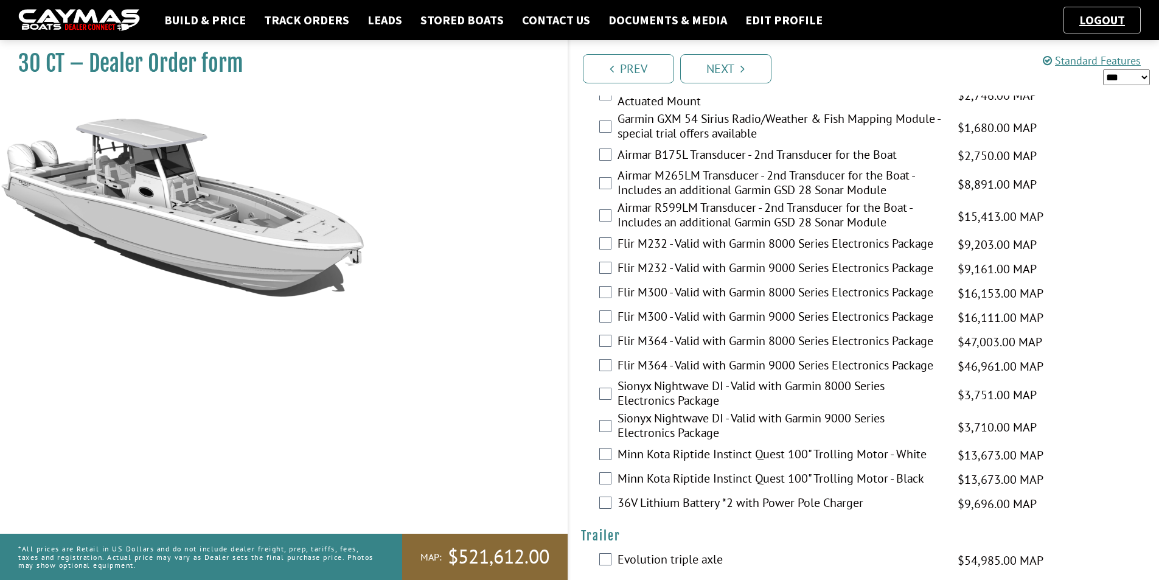
scroll to position [2498, 0]
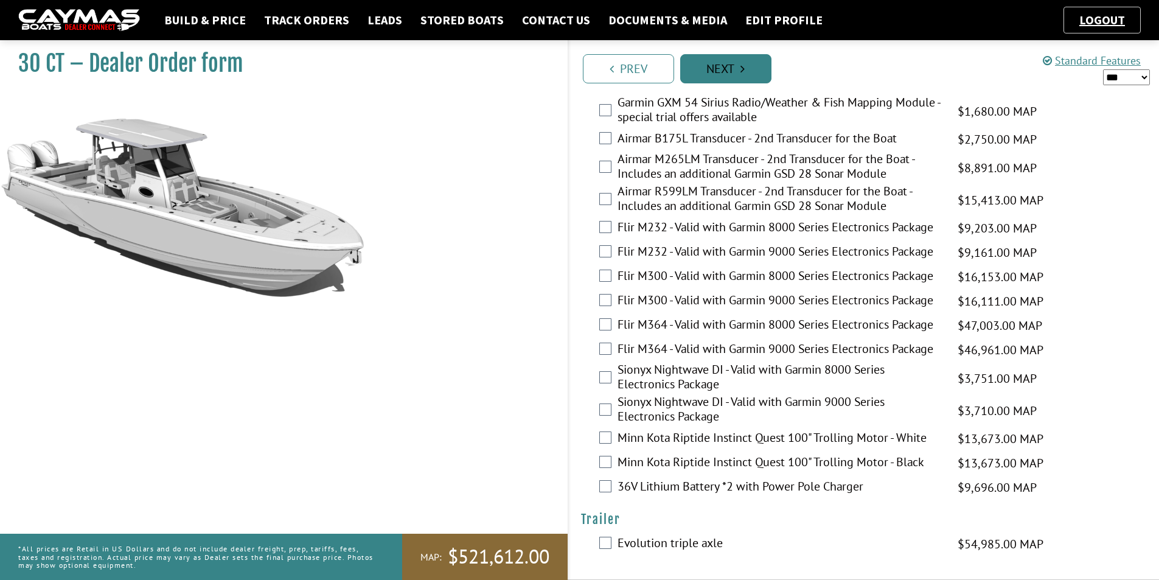
click at [731, 69] on link "Next" at bounding box center [725, 68] width 91 height 29
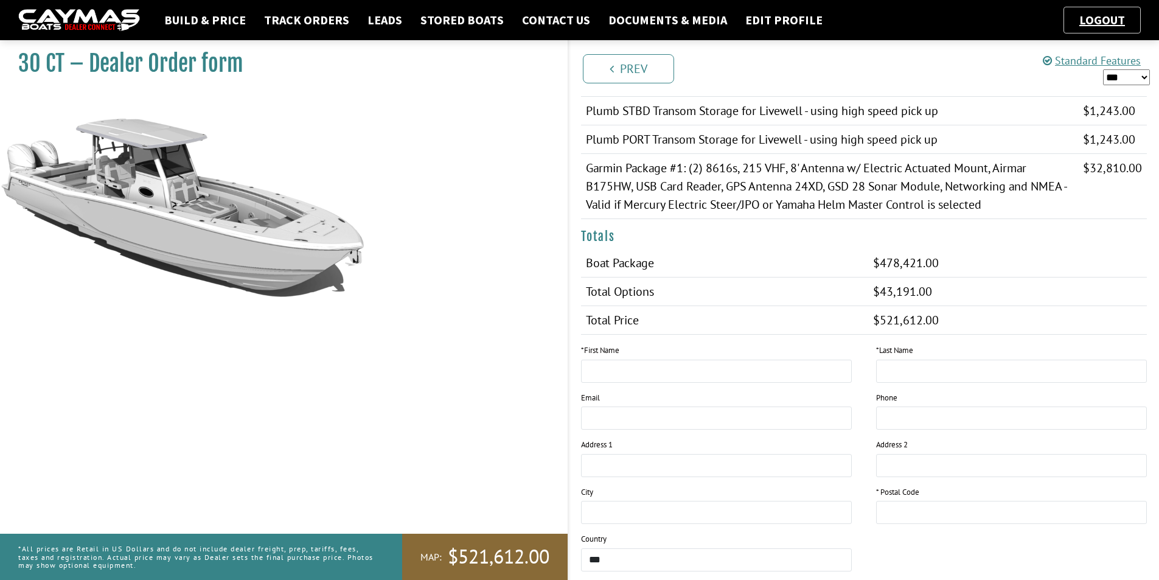
scroll to position [521, 0]
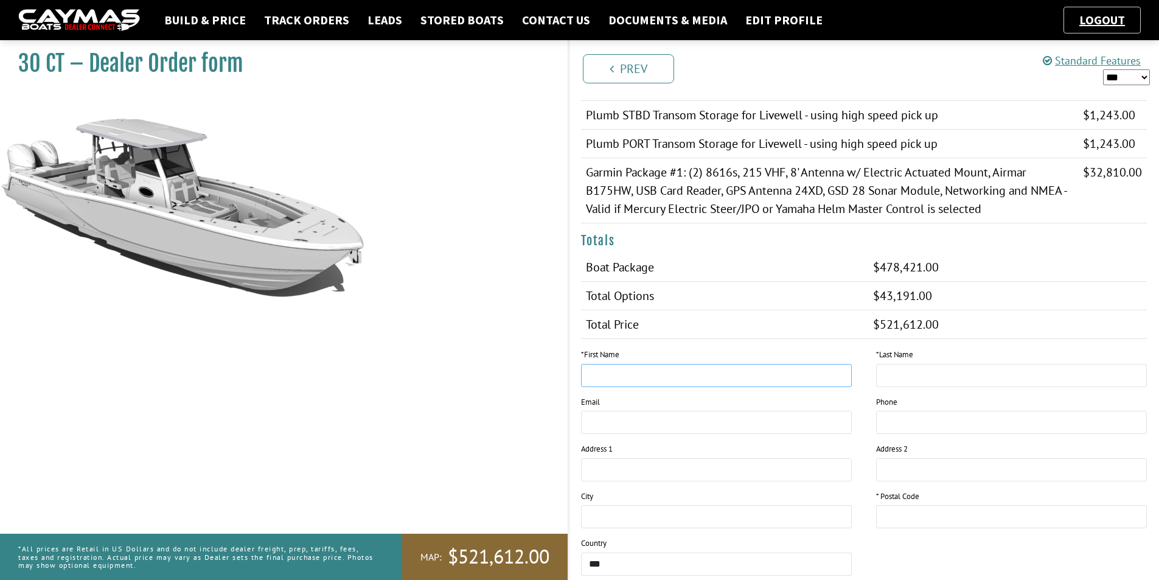
click at [620, 381] on input "text" at bounding box center [716, 375] width 271 height 23
type input "******"
click at [910, 377] on input "text" at bounding box center [1011, 375] width 271 height 23
click at [900, 375] on input "text" at bounding box center [1011, 375] width 271 height 23
type input "******"
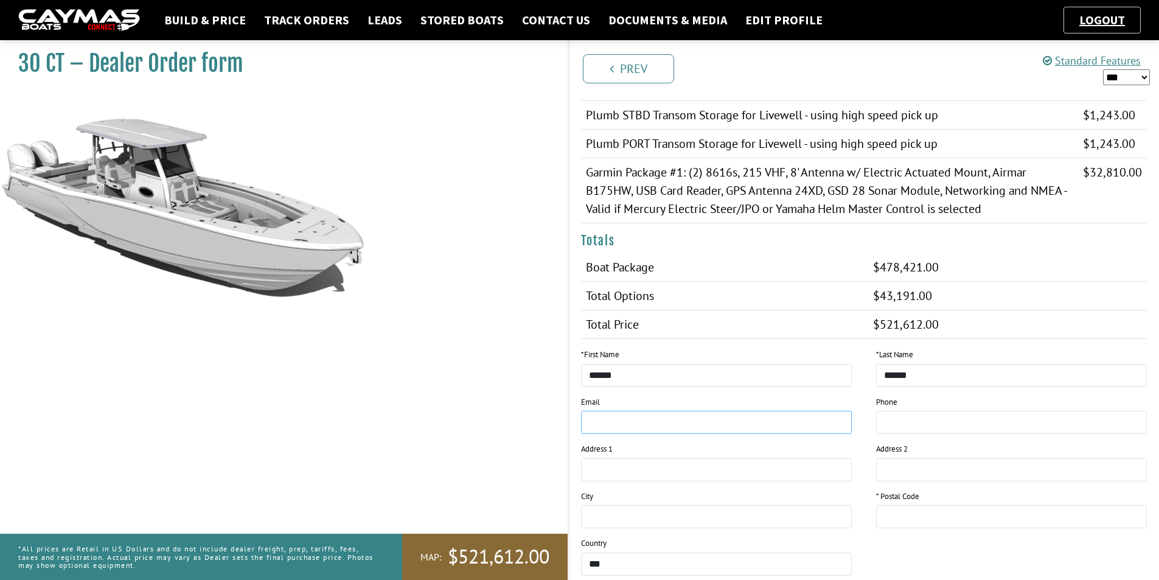
click at [667, 422] on input "email" at bounding box center [716, 422] width 271 height 23
type input "**********"
click at [897, 416] on input "tel" at bounding box center [1011, 422] width 271 height 23
type input "**********"
click at [655, 468] on input "text" at bounding box center [716, 469] width 271 height 23
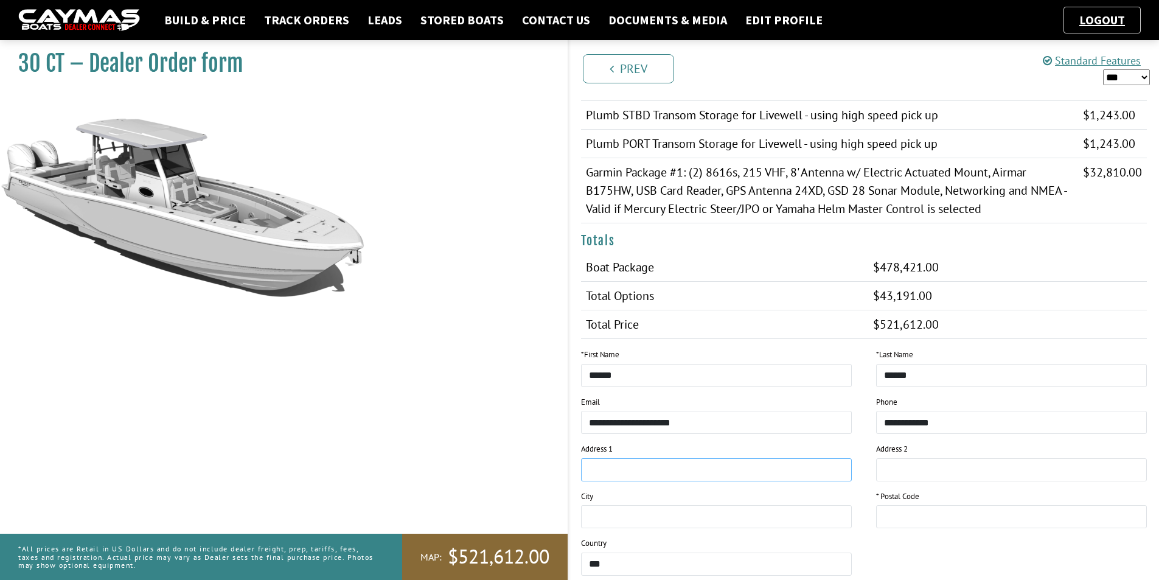
type input "**********"
type input "********"
type input "*****"
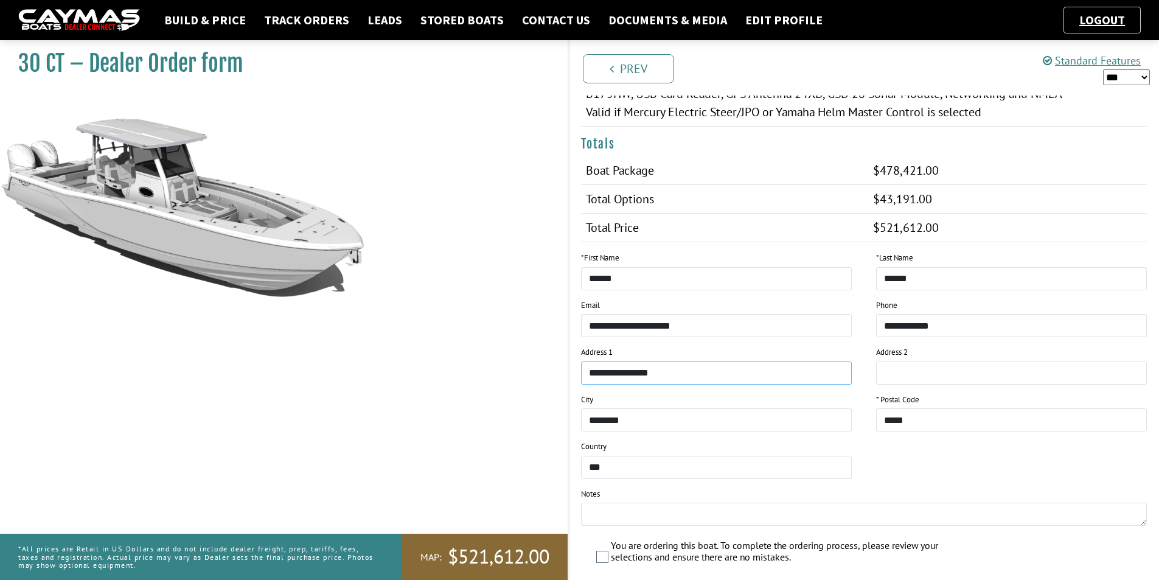
scroll to position [703, 0]
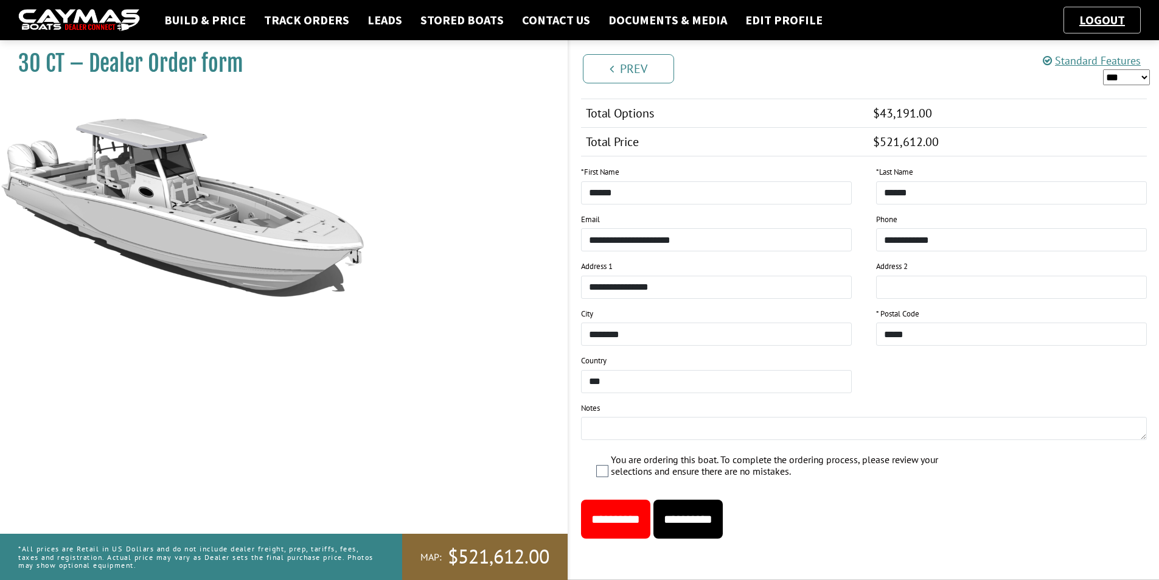
click at [722, 517] on input "**********" at bounding box center [687, 519] width 69 height 39
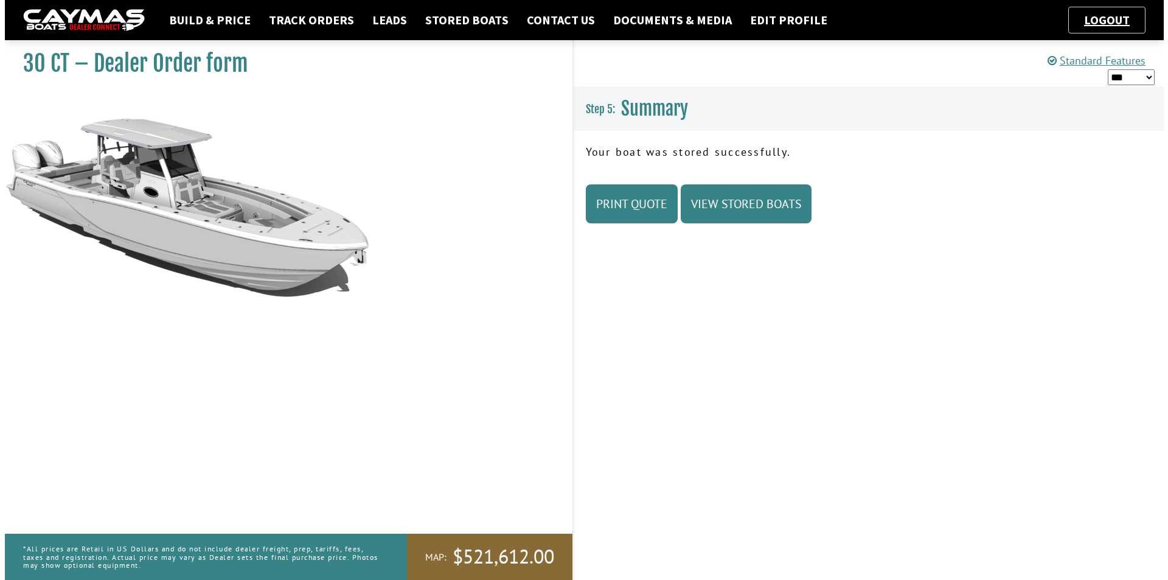
scroll to position [0, 0]
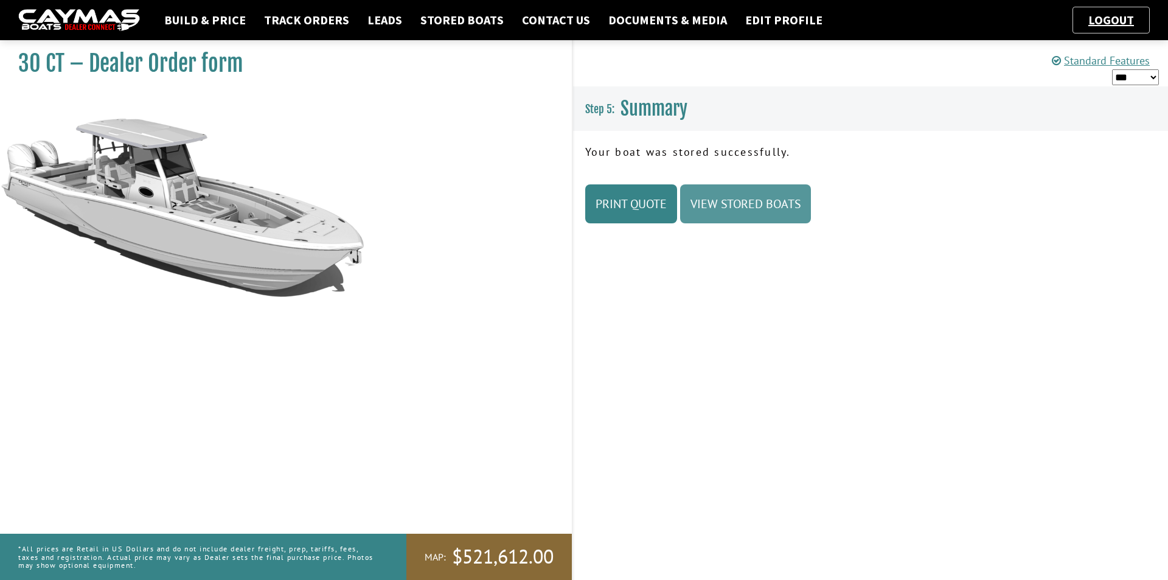
click at [730, 207] on link "View Stored Boats" at bounding box center [745, 203] width 131 height 39
